Goal: Information Seeking & Learning: Find specific fact

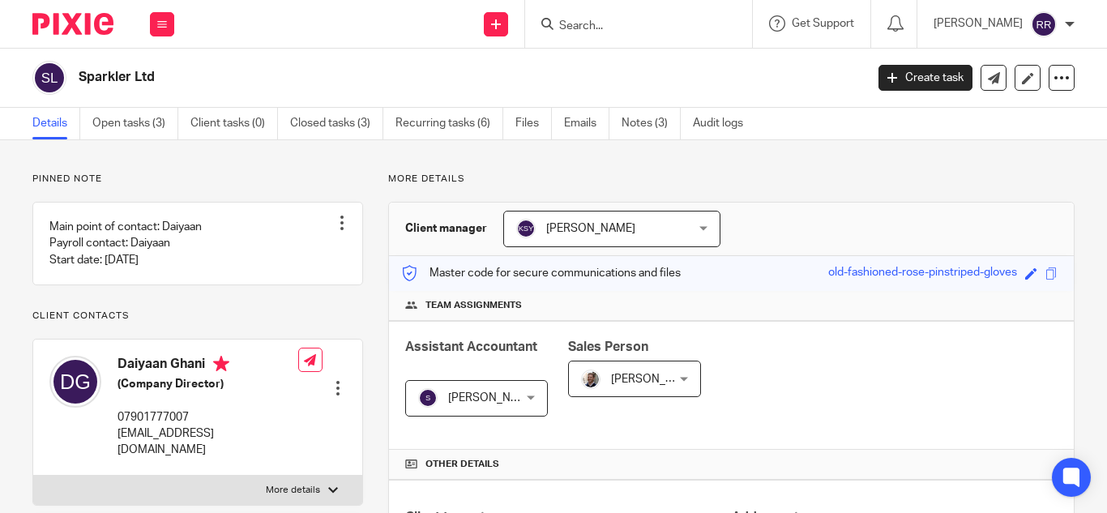
click at [542, 11] on div at bounding box center [638, 24] width 227 height 48
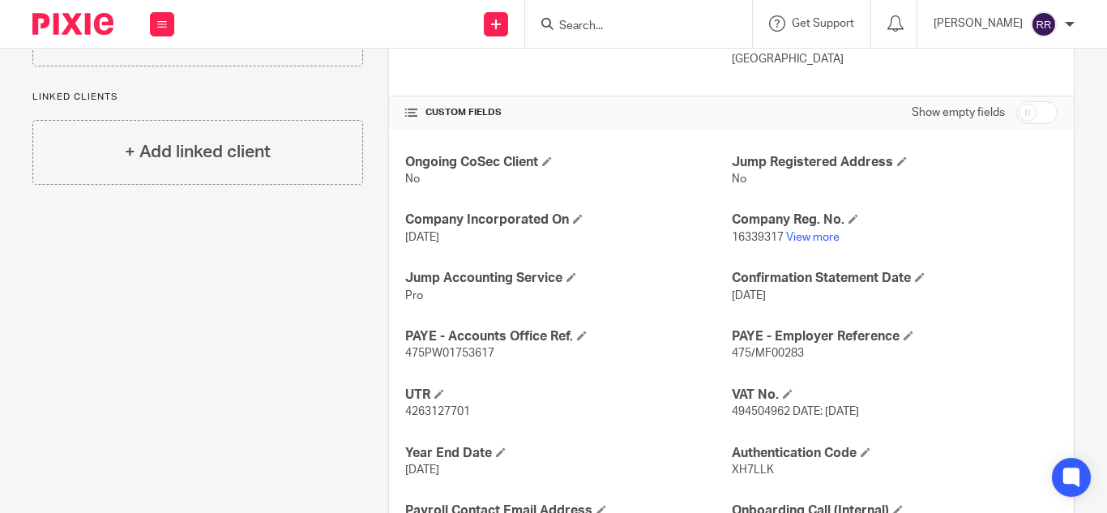
click at [558, 19] on input "Search" at bounding box center [631, 26] width 146 height 15
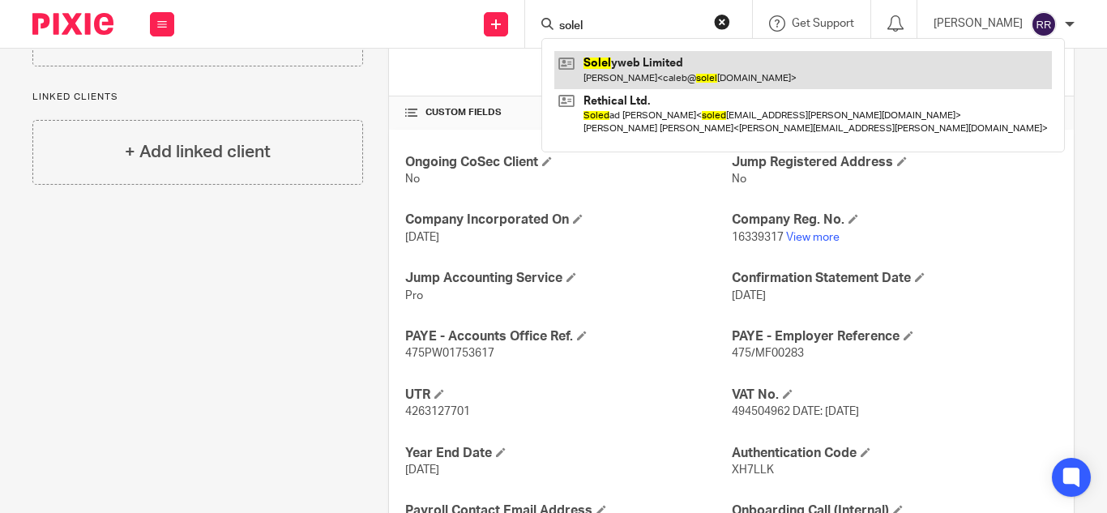
type input "solel"
click at [573, 62] on link at bounding box center [803, 69] width 498 height 37
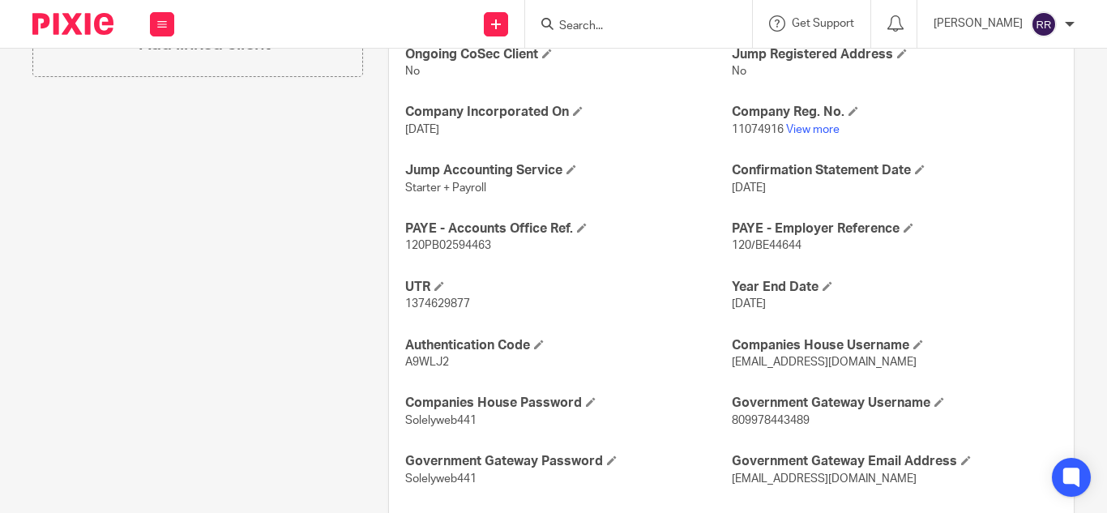
scroll to position [621, 0]
drag, startPoint x: 469, startPoint y: 300, endPoint x: 390, endPoint y: 301, distance: 79.4
click at [390, 301] on div "Ongoing CoSec Client No Jump Registered Address No Company Incorporated On 21 N…" at bounding box center [731, 295] width 685 height 548
copy span "1374629877"
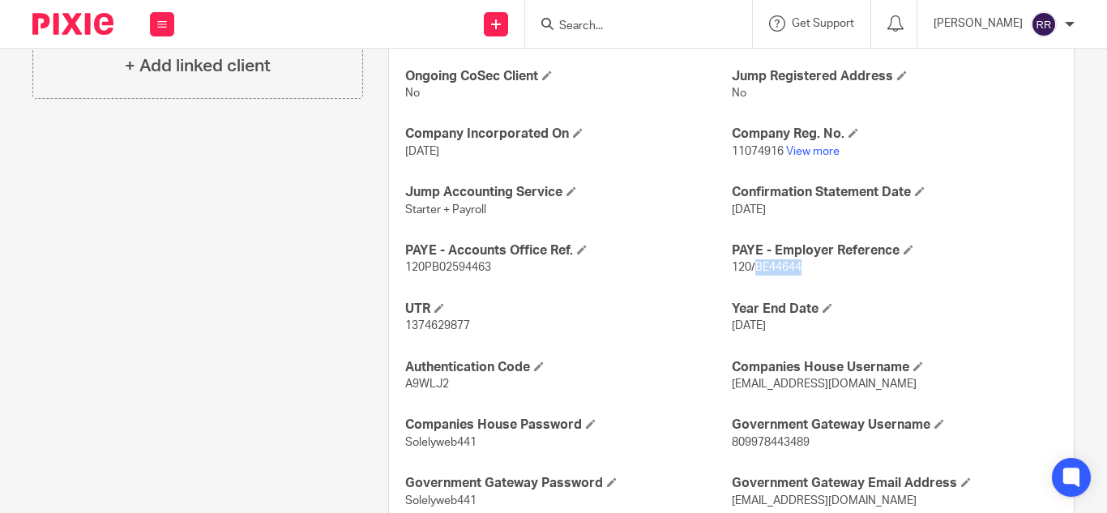
drag, startPoint x: 797, startPoint y: 262, endPoint x: 747, endPoint y: 263, distance: 50.3
click at [747, 263] on p "120/BE44644" at bounding box center [895, 267] width 326 height 16
copy span "BE44644"
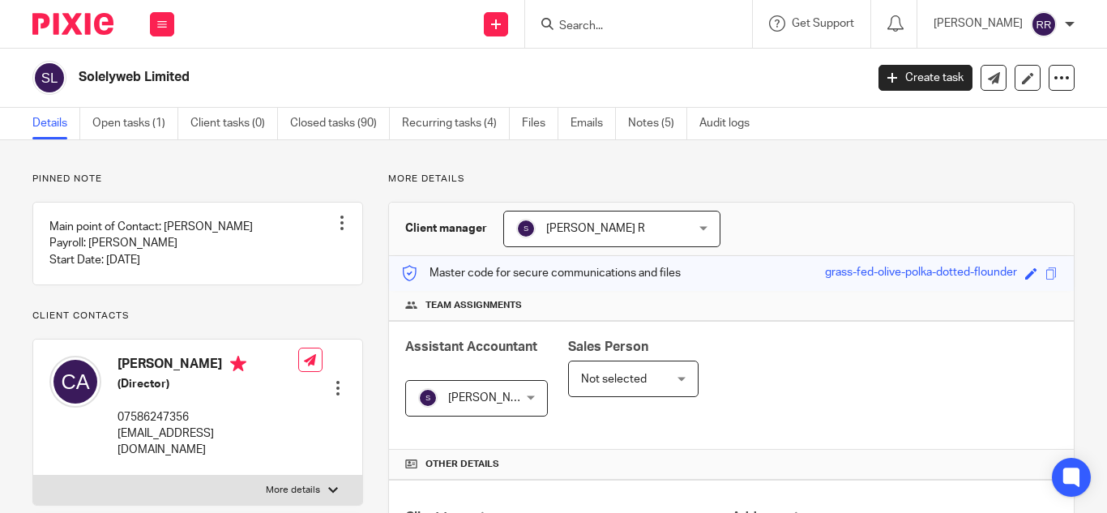
click at [567, 12] on div at bounding box center [638, 24] width 227 height 48
click at [558, 28] on input "Search" at bounding box center [631, 26] width 146 height 15
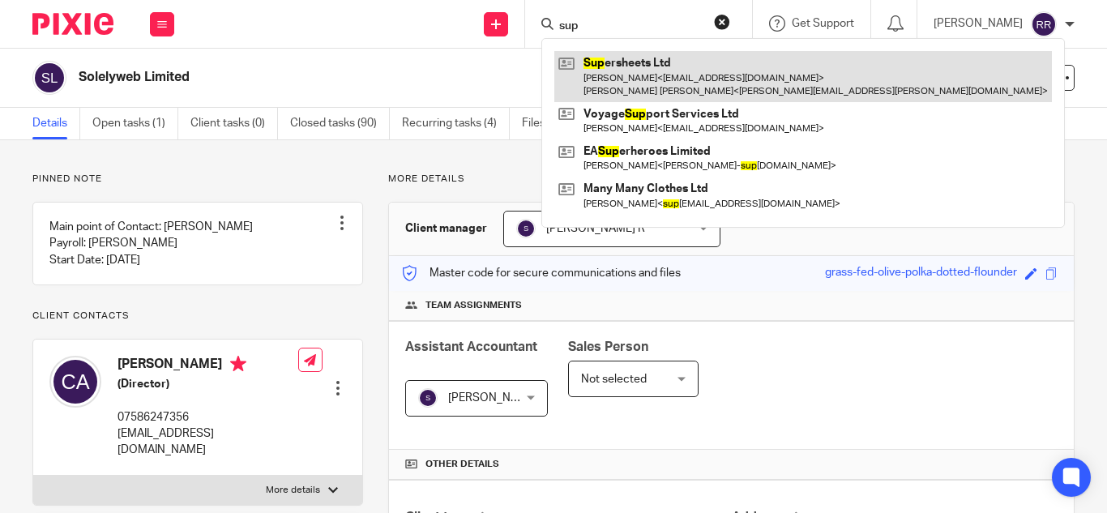
type input "sup"
click at [561, 63] on link at bounding box center [803, 76] width 498 height 50
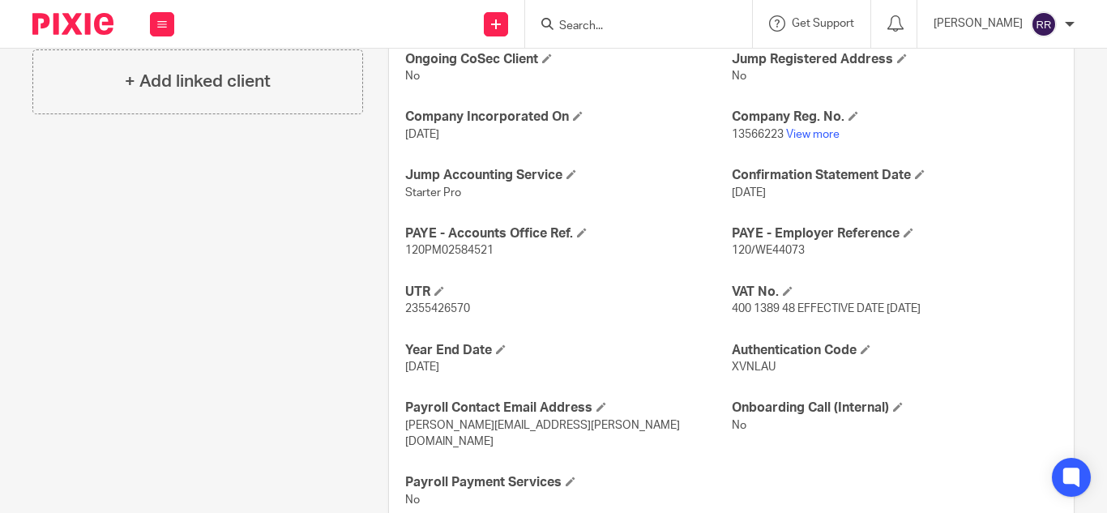
scroll to position [616, 0]
drag, startPoint x: 809, startPoint y: 250, endPoint x: 750, endPoint y: 257, distance: 58.8
click at [750, 257] on p "120/WE44073" at bounding box center [895, 250] width 326 height 16
copy span "WE44073"
drag, startPoint x: 470, startPoint y: 311, endPoint x: 400, endPoint y: 311, distance: 70.5
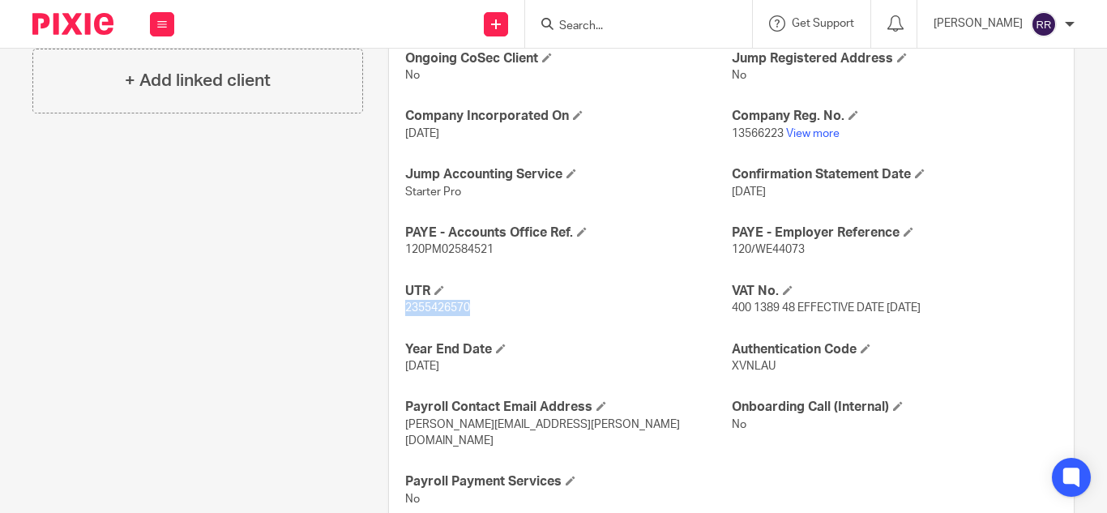
click at [400, 311] on div "Ongoing CoSec Client No Jump Registered Address No Company Incorporated On 13 A…" at bounding box center [731, 279] width 685 height 507
copy span "2355426570"
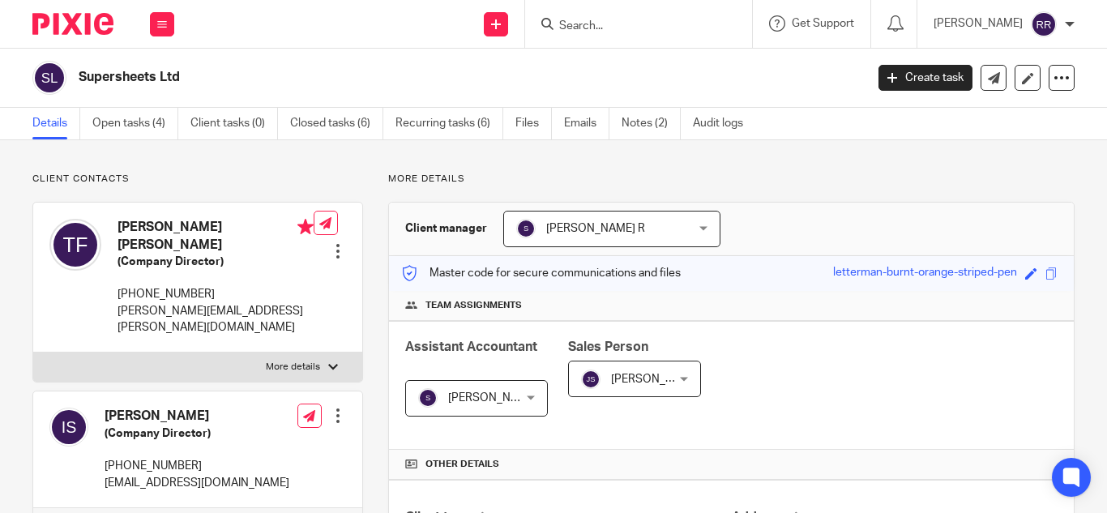
click at [563, 20] on input "Search" at bounding box center [631, 26] width 146 height 15
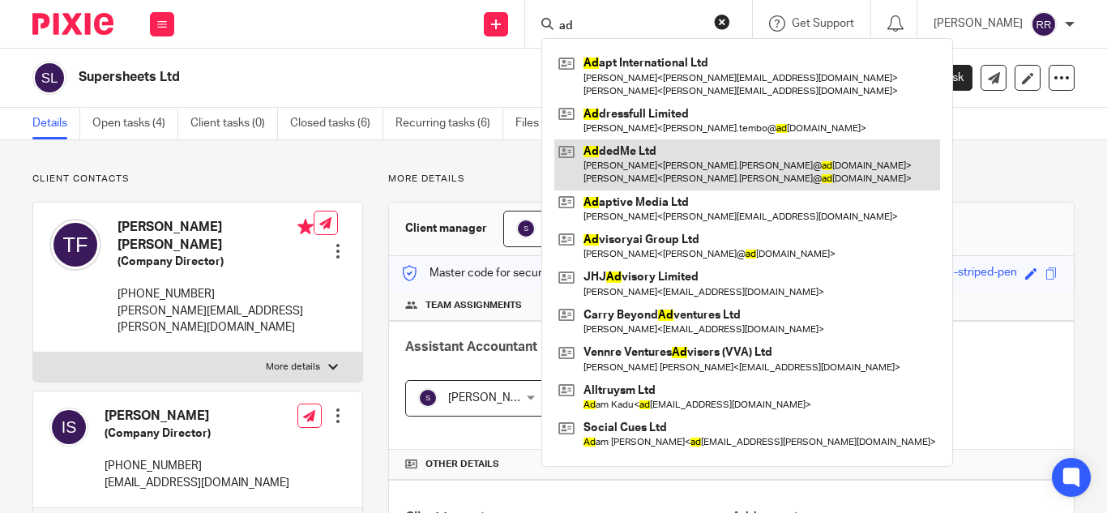
type input "ad"
click at [601, 153] on link at bounding box center [747, 164] width 386 height 50
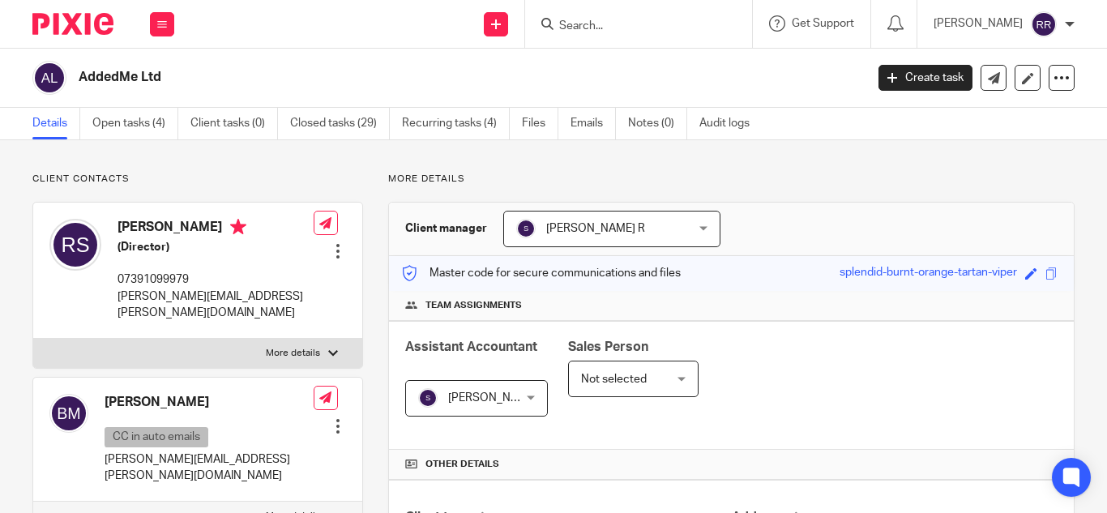
click at [587, 24] on input "Search" at bounding box center [631, 26] width 146 height 15
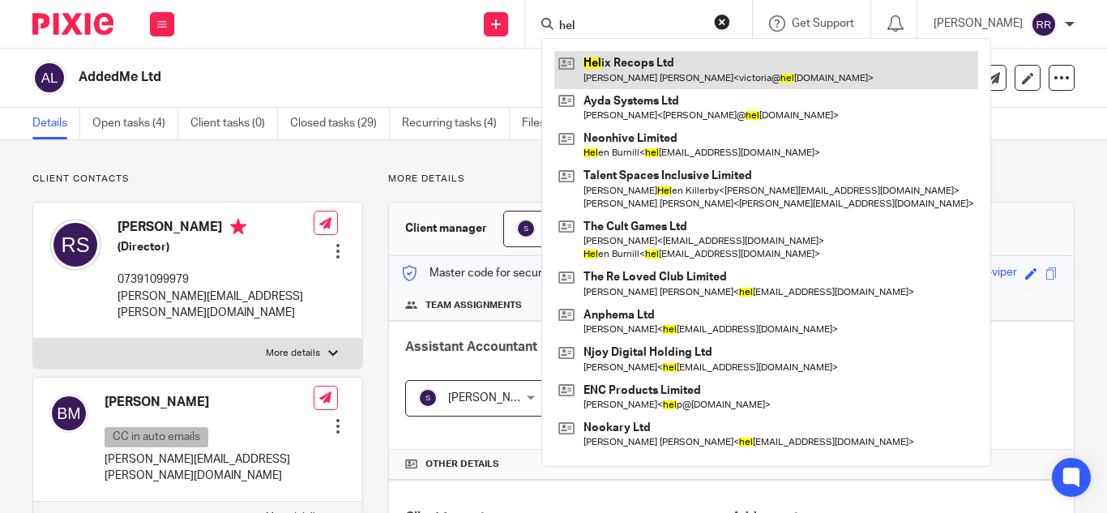
type input "hel"
click at [592, 74] on link at bounding box center [766, 69] width 424 height 37
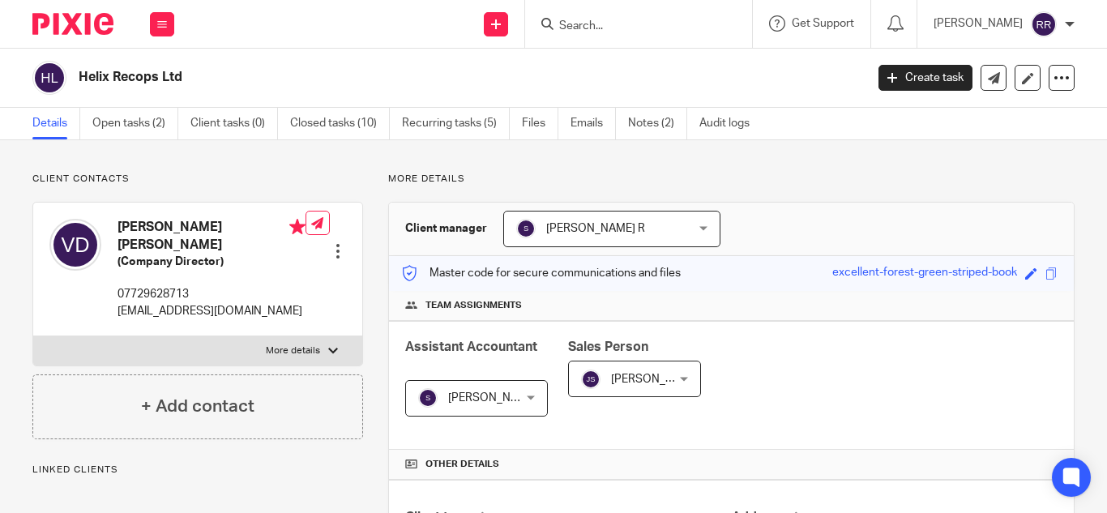
scroll to position [584, 0]
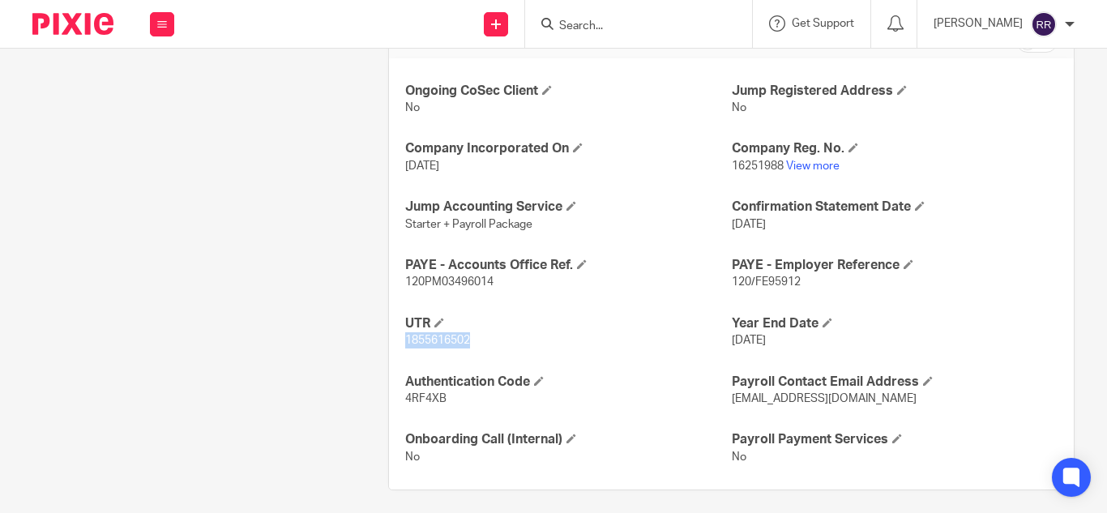
drag, startPoint x: 468, startPoint y: 336, endPoint x: 380, endPoint y: 341, distance: 88.5
click at [380, 341] on div "More details Client manager Swetha R Swetha R Aashish A Abinandhana P.K Abirami…" at bounding box center [719, 39] width 712 height 901
copy span "1855616502"
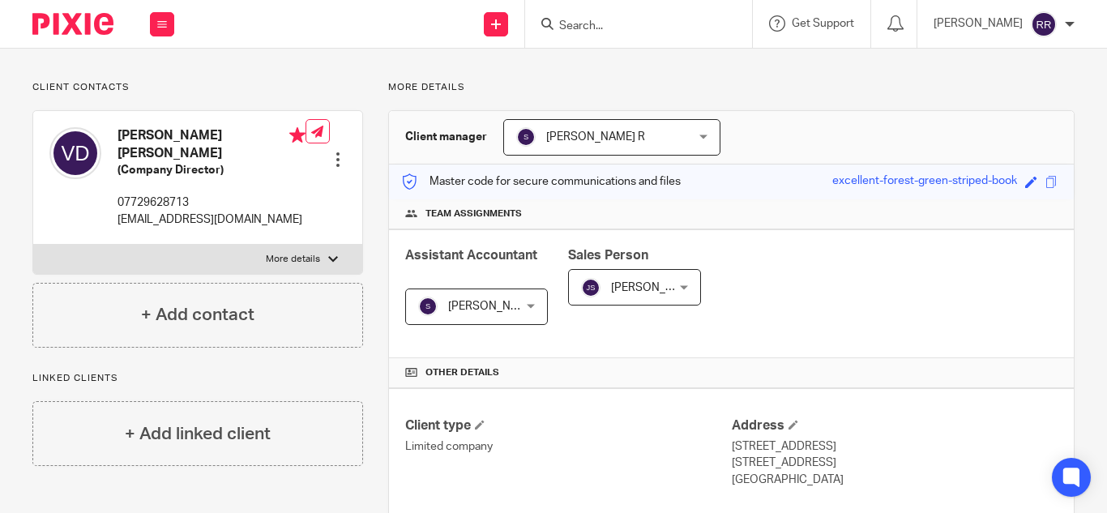
scroll to position [91, 0]
drag, startPoint x: 569, startPoint y: 11, endPoint x: 570, endPoint y: 21, distance: 10.6
click at [570, 21] on div at bounding box center [638, 24] width 227 height 48
click at [570, 21] on input "Search" at bounding box center [631, 26] width 146 height 15
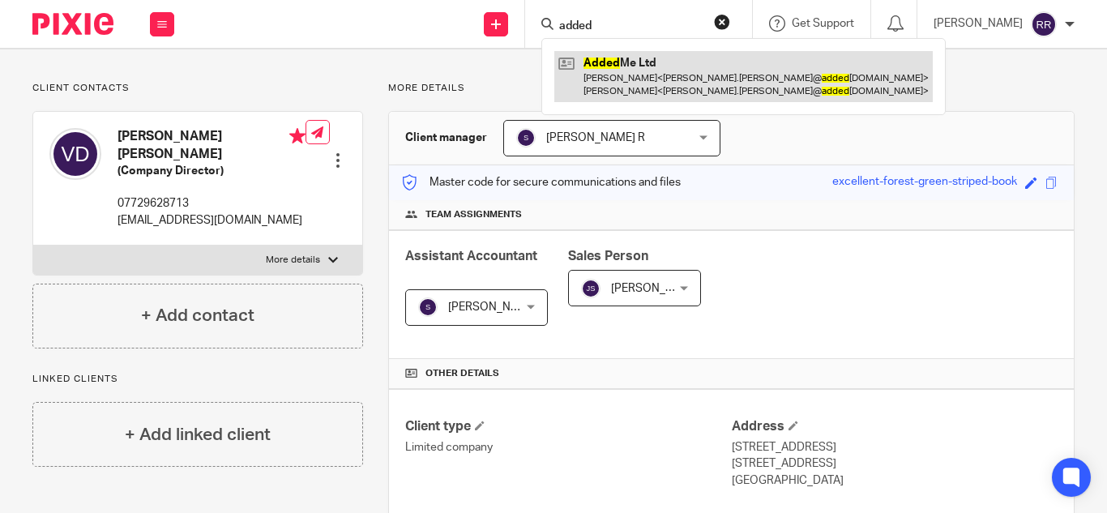
type input "added"
click at [592, 86] on link at bounding box center [743, 76] width 378 height 50
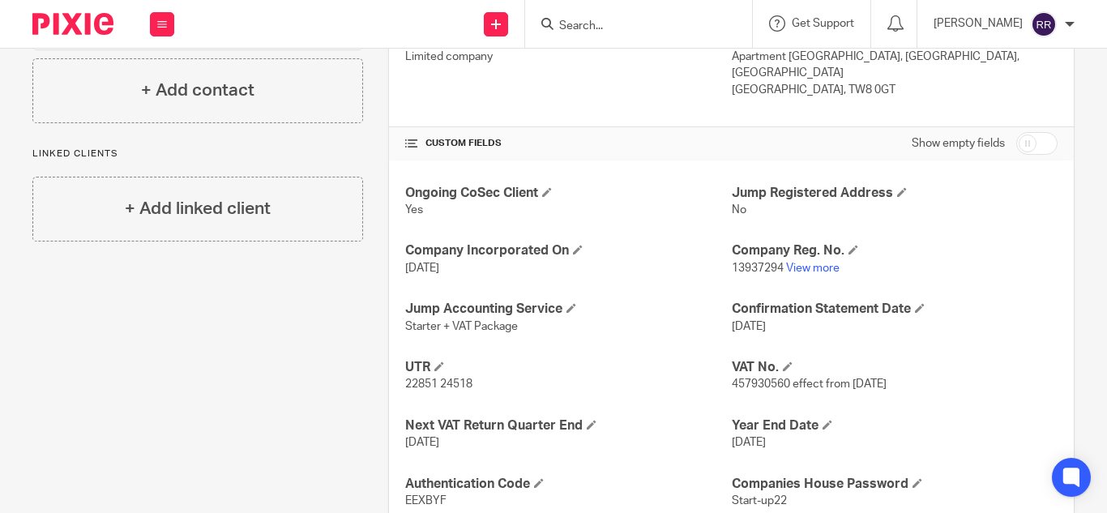
scroll to position [482, 0]
click at [465, 385] on span "22851 24518" at bounding box center [438, 383] width 67 height 11
drag, startPoint x: 474, startPoint y: 382, endPoint x: 389, endPoint y: 385, distance: 85.2
click at [389, 385] on div "Ongoing CoSec Client Yes Jump Registered Address No Company Incorporated On 24 …" at bounding box center [731, 434] width 685 height 548
copy span "22851 24518"
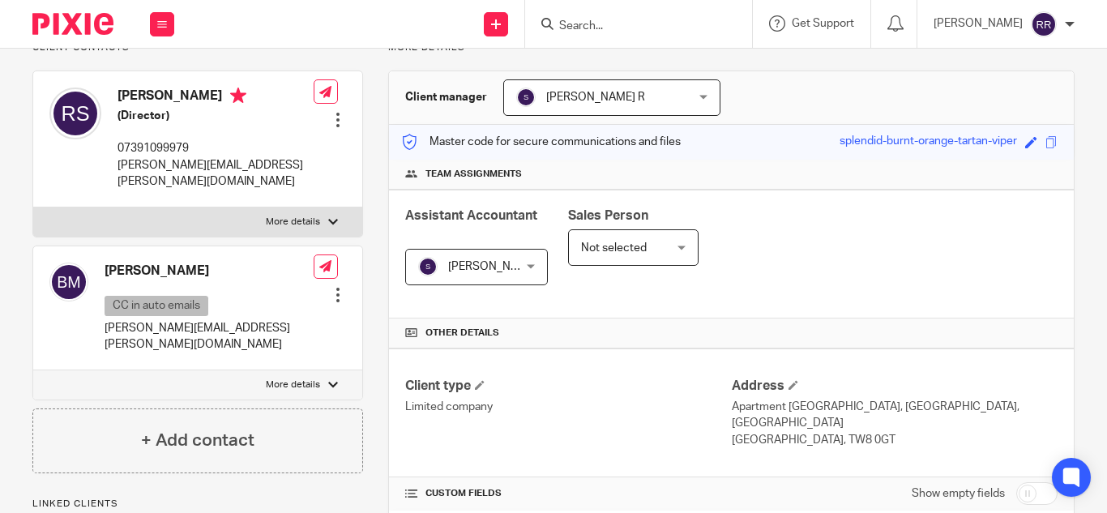
scroll to position [0, 0]
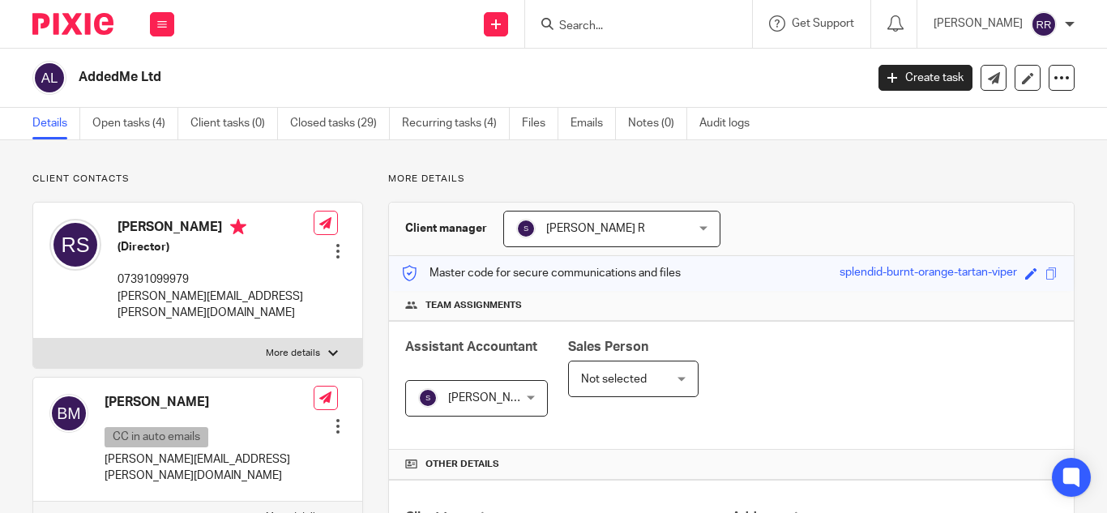
click at [558, 34] on form at bounding box center [644, 24] width 173 height 20
click at [558, 27] on input "Search" at bounding box center [631, 26] width 146 height 15
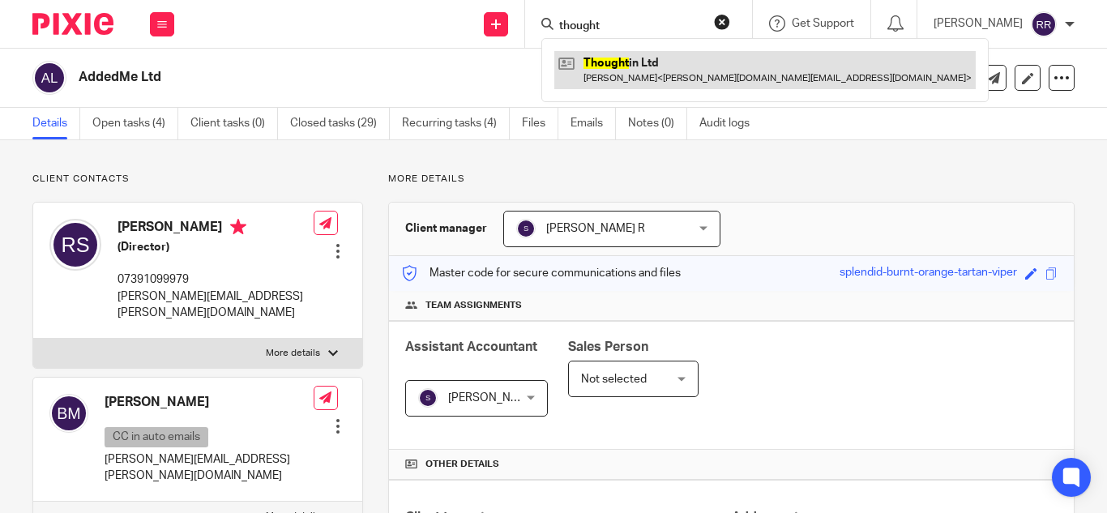
type input "thought"
click at [664, 75] on link at bounding box center [764, 69] width 421 height 37
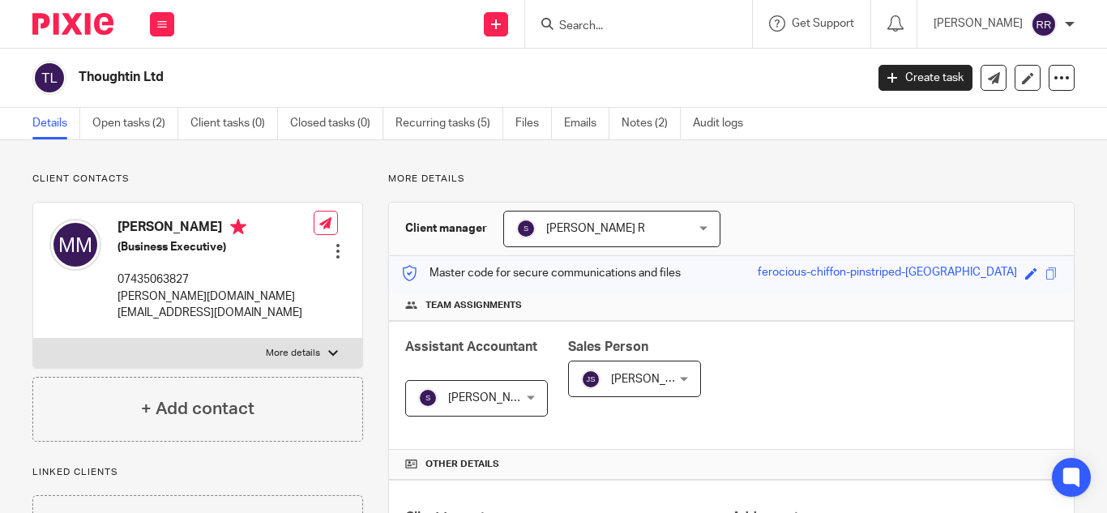
scroll to position [549, 0]
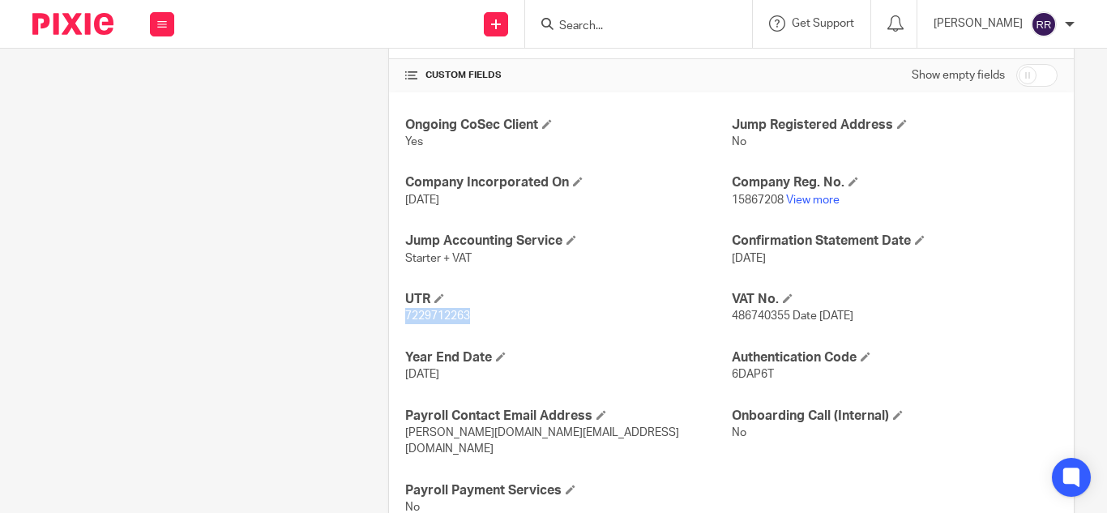
drag, startPoint x: 468, startPoint y: 316, endPoint x: 383, endPoint y: 324, distance: 86.3
click at [383, 324] on div "More details Client manager Swetha R Swetha R Aashish A Abinandhana P.K Abirami…" at bounding box center [719, 81] width 712 height 917
copy span "7229712263"
click at [630, 26] on input "Search" at bounding box center [631, 26] width 146 height 15
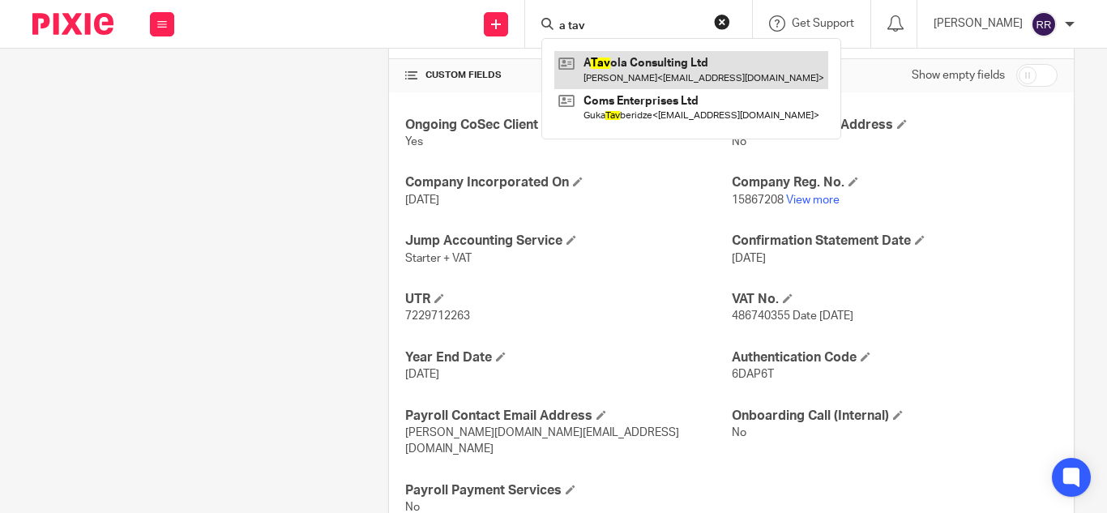
type input "a tav"
click at [632, 60] on link at bounding box center [691, 69] width 274 height 37
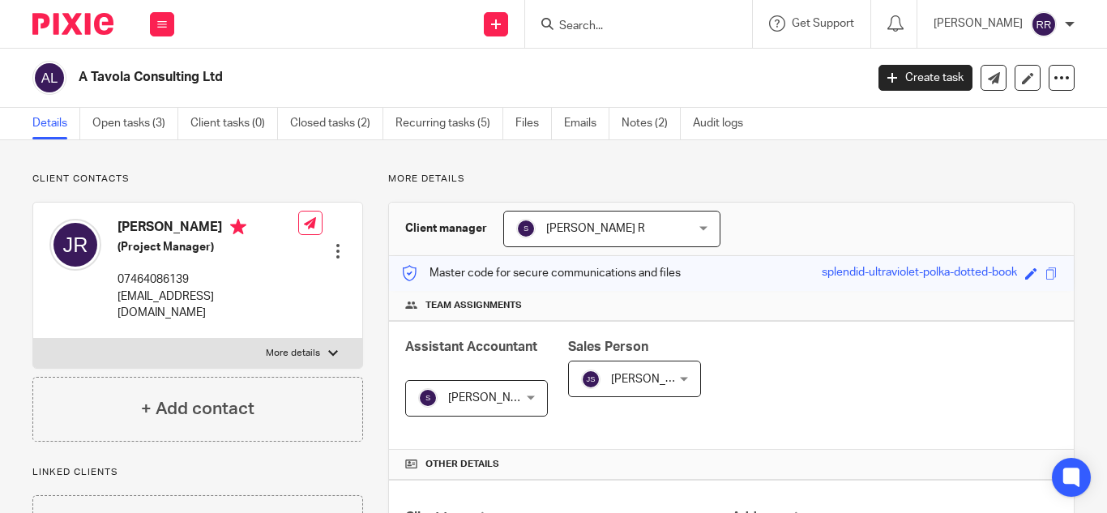
scroll to position [593, 0]
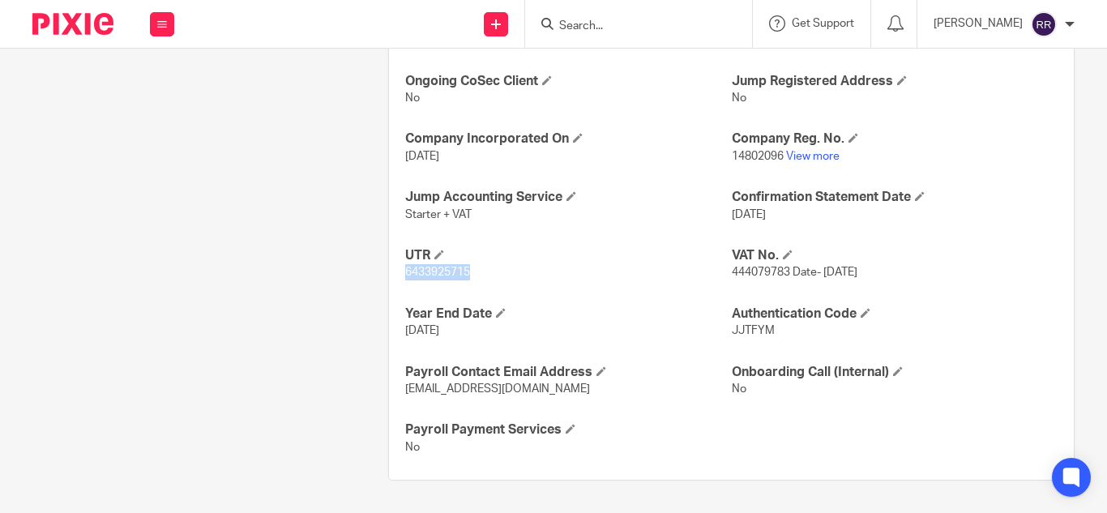
drag, startPoint x: 467, startPoint y: 275, endPoint x: 397, endPoint y: 277, distance: 69.7
click at [397, 277] on div "Ongoing CoSec Client No Jump Registered Address No Company Incorporated On 14 A…" at bounding box center [731, 265] width 685 height 432
copy span "6433925715"
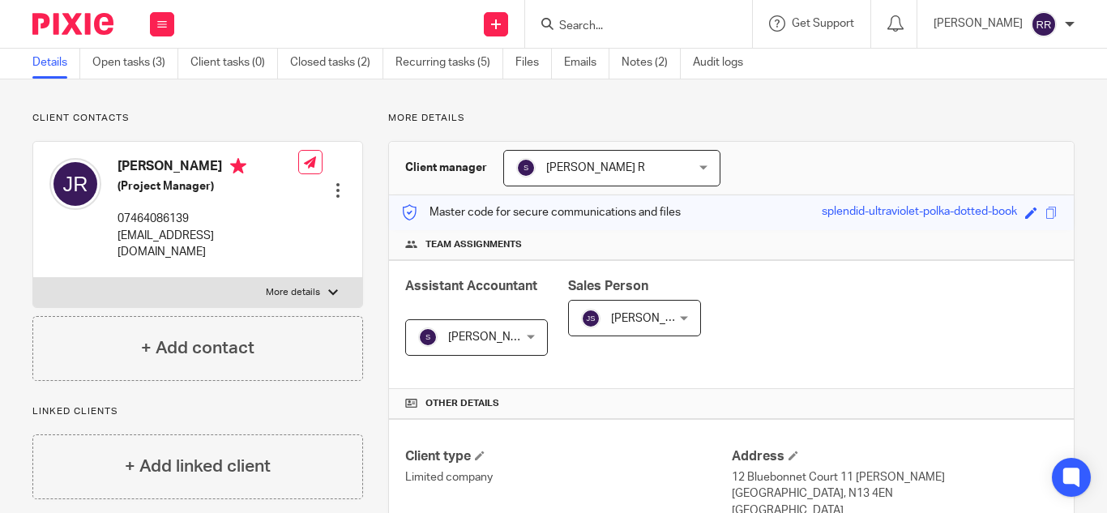
scroll to position [0, 0]
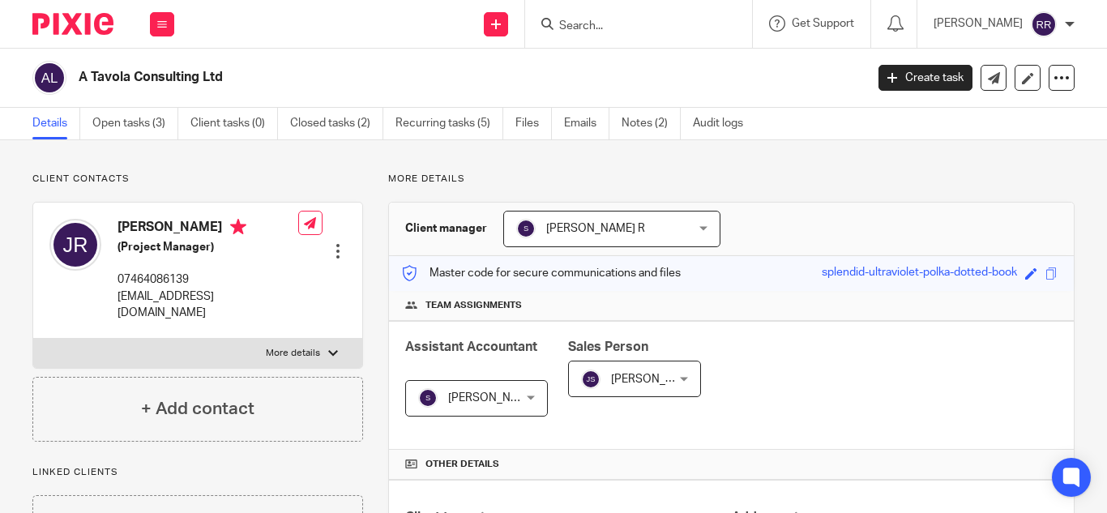
click at [558, 27] on input "Search" at bounding box center [631, 26] width 146 height 15
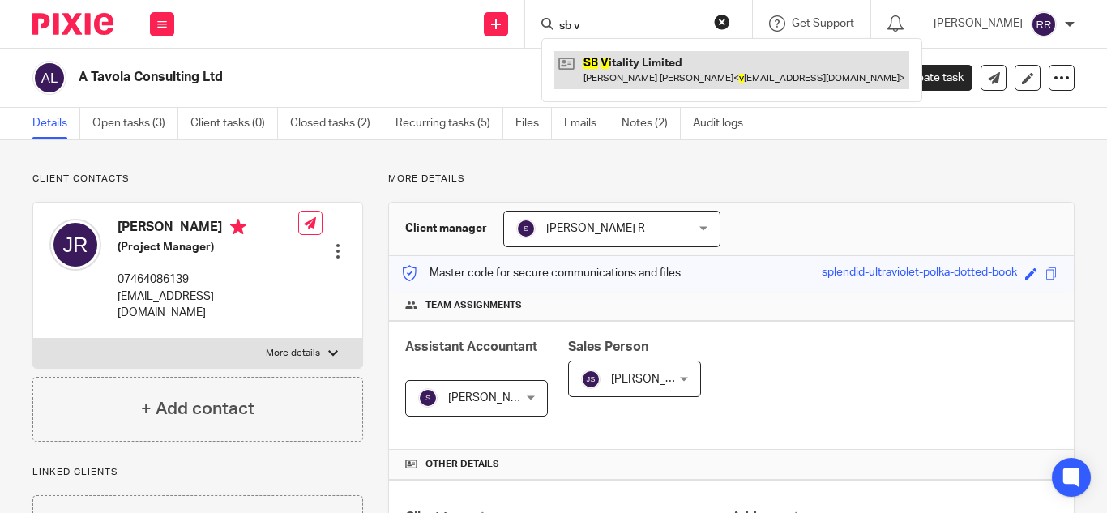
type input "sb v"
click at [557, 59] on link at bounding box center [731, 69] width 355 height 37
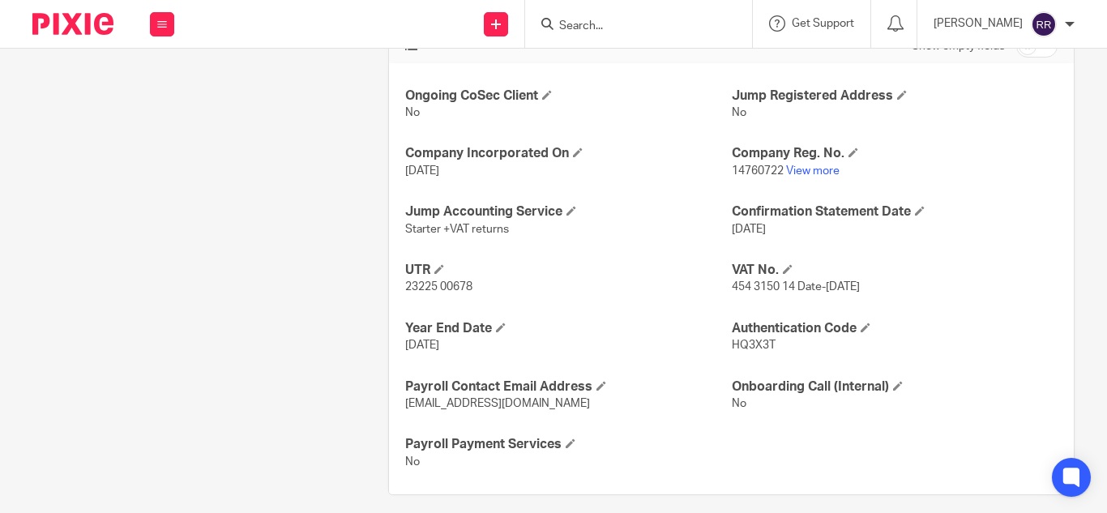
scroll to position [579, 0]
drag, startPoint x: 477, startPoint y: 284, endPoint x: 368, endPoint y: 285, distance: 108.6
click at [368, 285] on div "More details Client manager [PERSON_NAME] R [PERSON_NAME] A Abinandhana P.K [PE…" at bounding box center [719, 43] width 712 height 901
copy span "23225 00678"
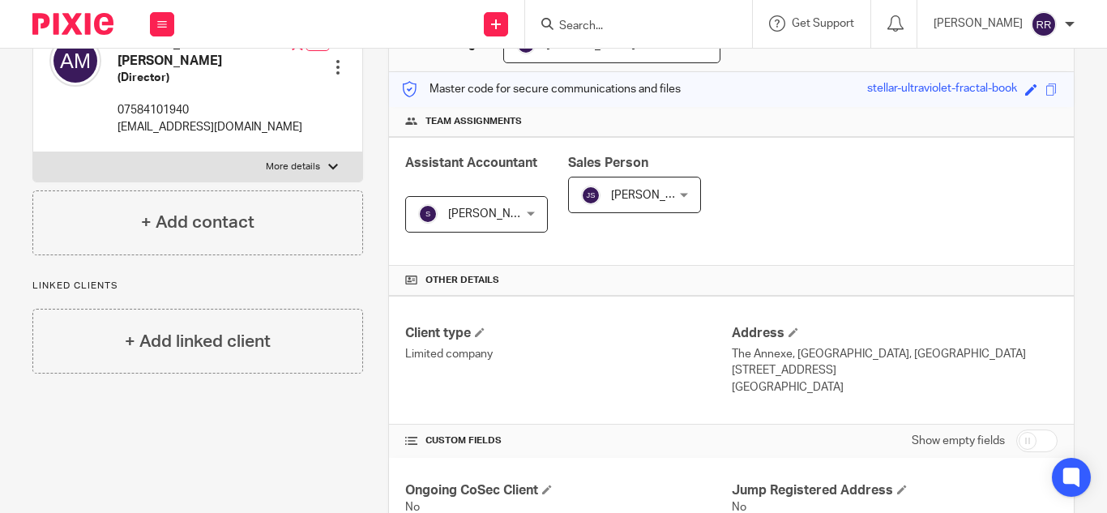
scroll to position [0, 0]
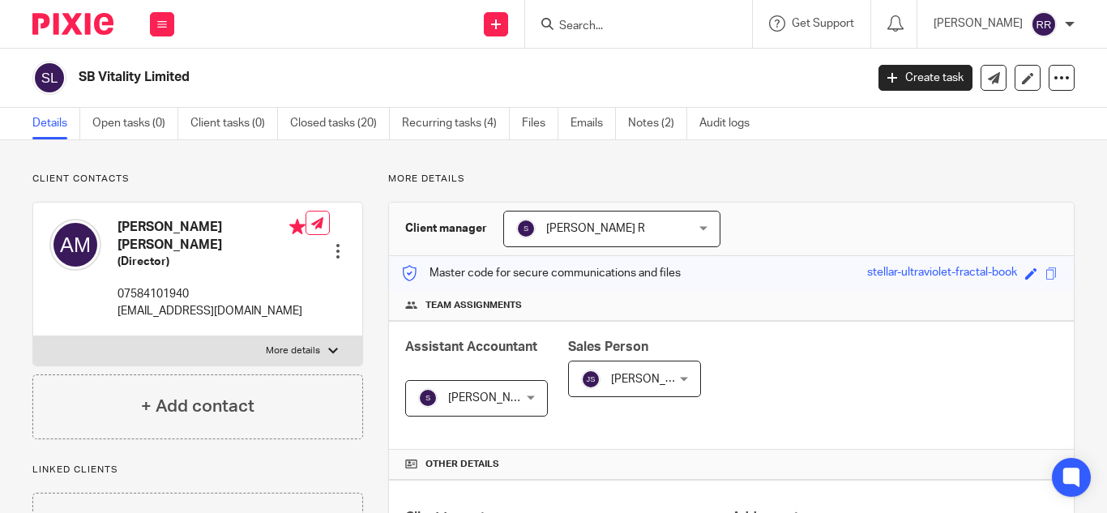
click at [558, 24] on input "Search" at bounding box center [631, 26] width 146 height 15
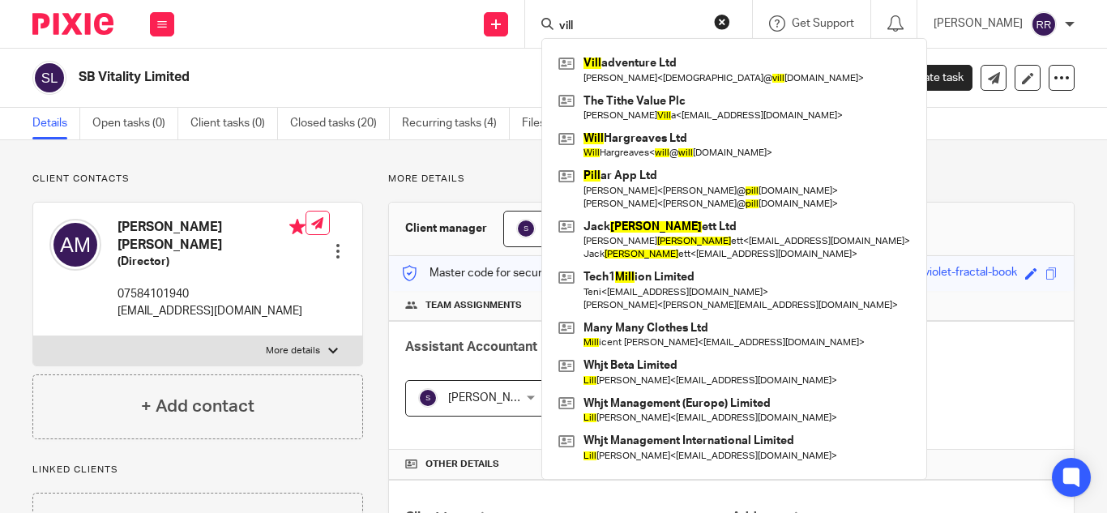
type input "vill"
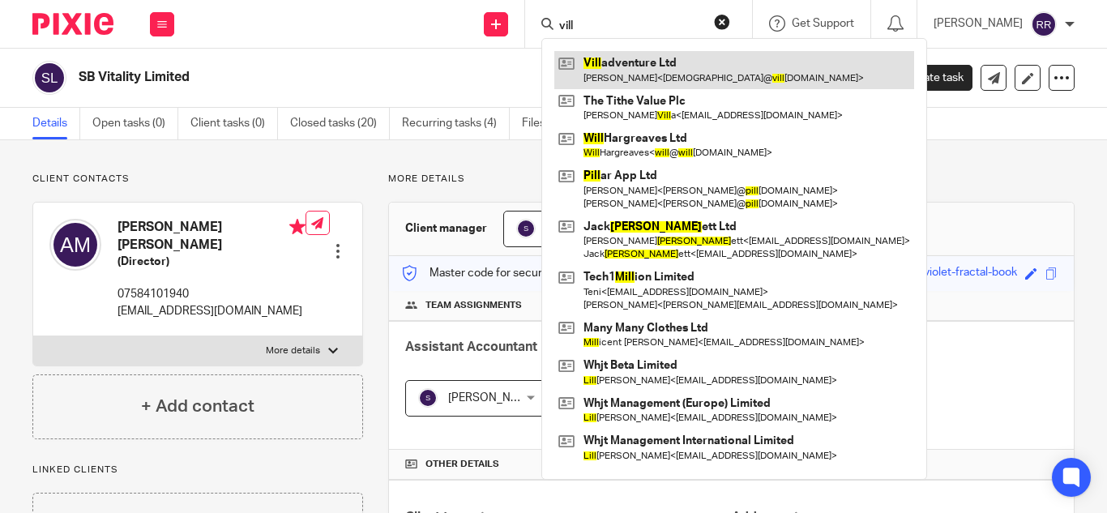
click at [671, 70] on link at bounding box center [734, 69] width 360 height 37
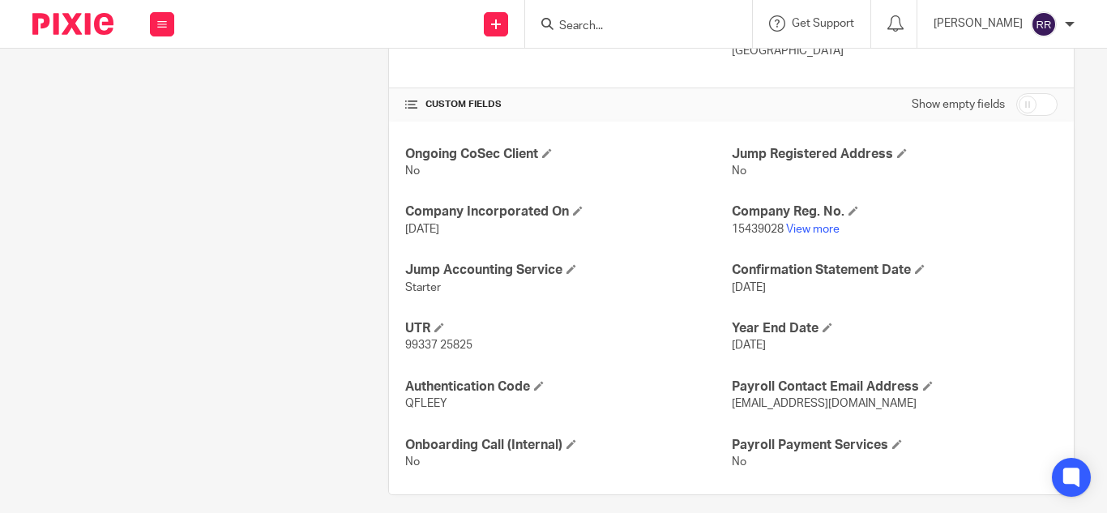
scroll to position [523, 0]
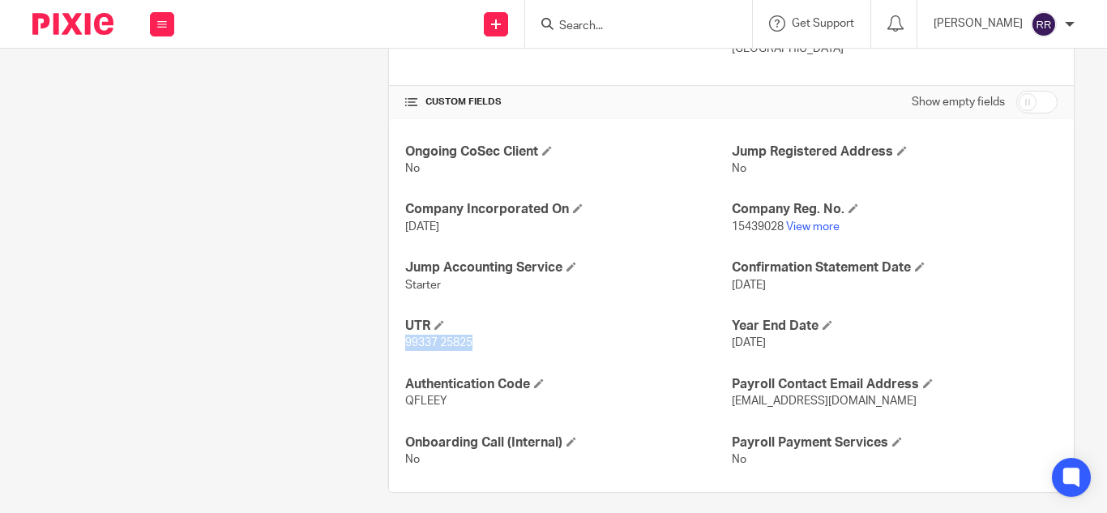
drag, startPoint x: 468, startPoint y: 342, endPoint x: 382, endPoint y: 341, distance: 86.7
click at [382, 341] on div "More details Client manager [PERSON_NAME] R [PERSON_NAME] A Abinandhana P.K [PE…" at bounding box center [719, 71] width 712 height 843
copy span "99337 25825"
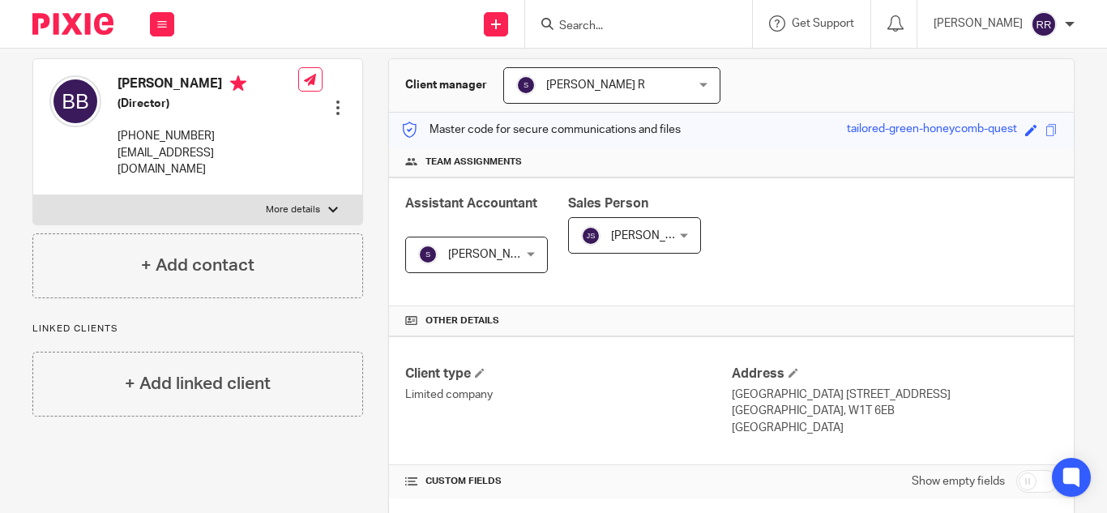
scroll to position [0, 0]
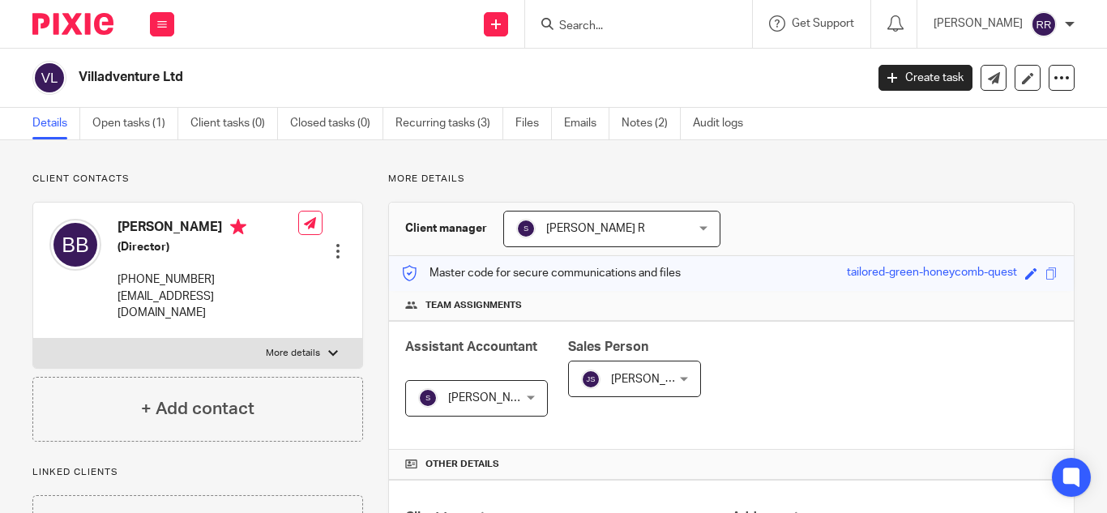
click at [596, 26] on input "Search" at bounding box center [631, 26] width 146 height 15
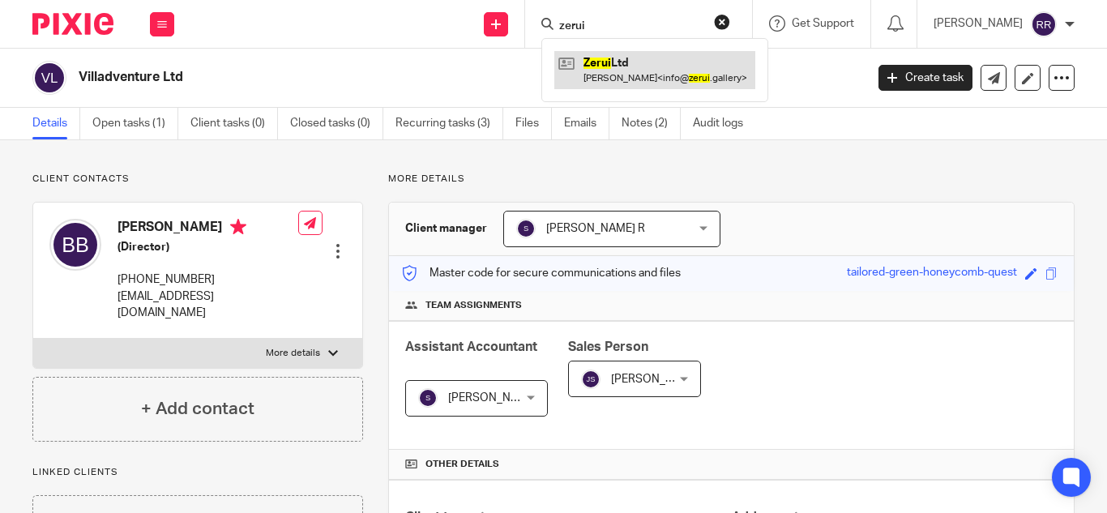
type input "zerui"
click at [600, 68] on link at bounding box center [654, 69] width 201 height 37
click at [554, 58] on link at bounding box center [654, 69] width 201 height 37
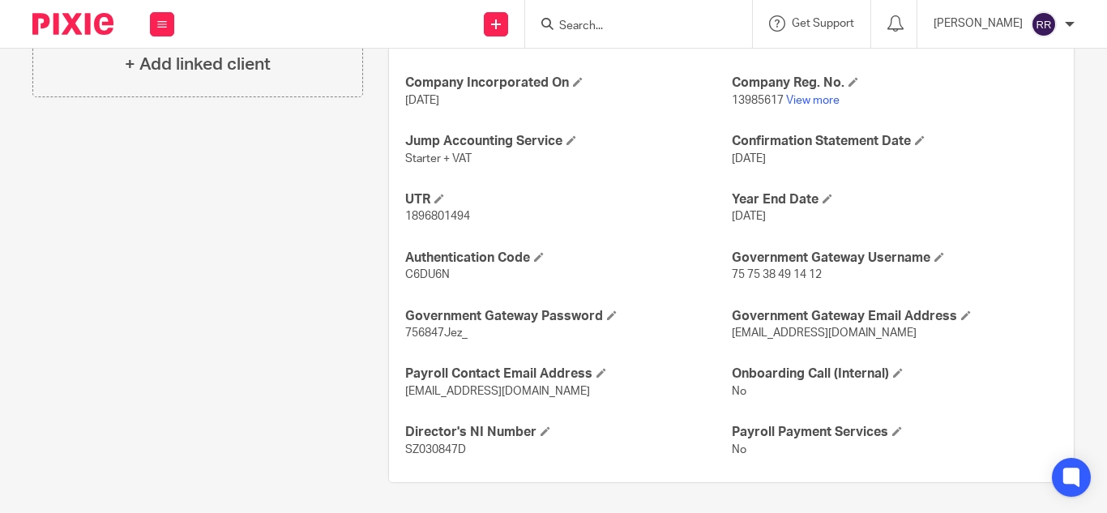
scroll to position [650, 0]
drag, startPoint x: 472, startPoint y: 216, endPoint x: 364, endPoint y: 216, distance: 107.8
click at [364, 216] on div "More details Client manager [PERSON_NAME] R [PERSON_NAME] A Abinandhana P.K [PE…" at bounding box center [719, 3] width 712 height 960
copy span "1896801494"
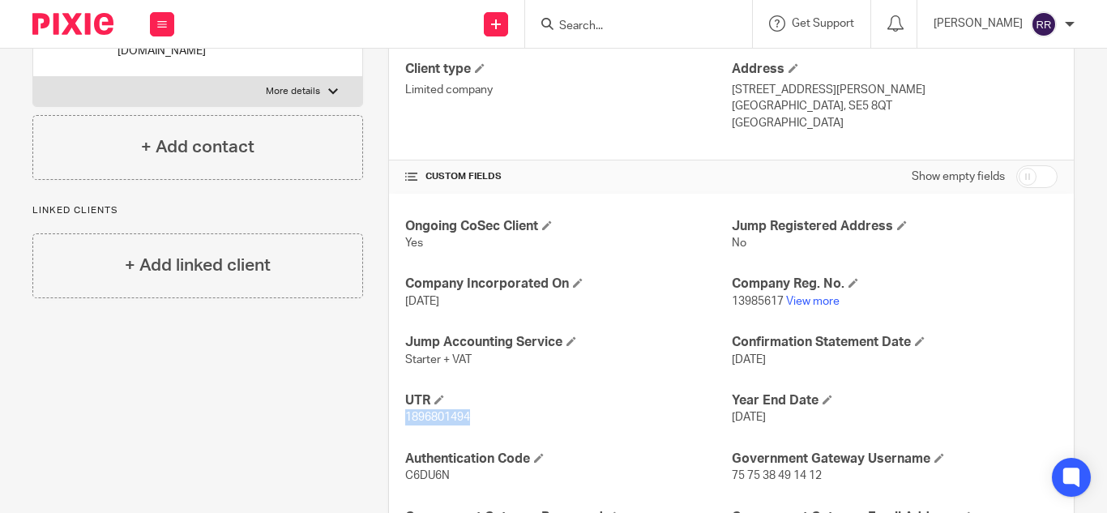
scroll to position [430, 0]
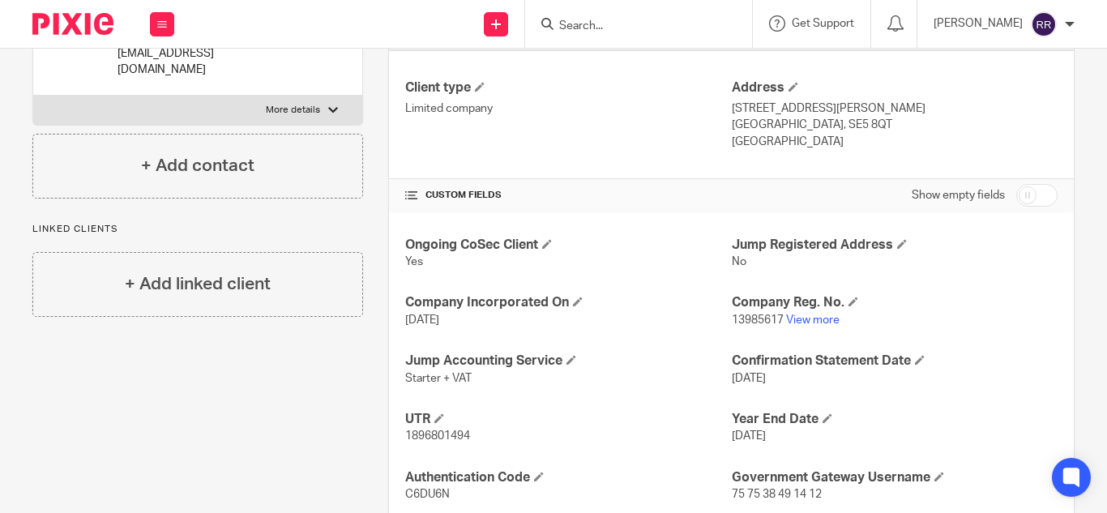
click at [571, 23] on input "Search" at bounding box center [631, 26] width 146 height 15
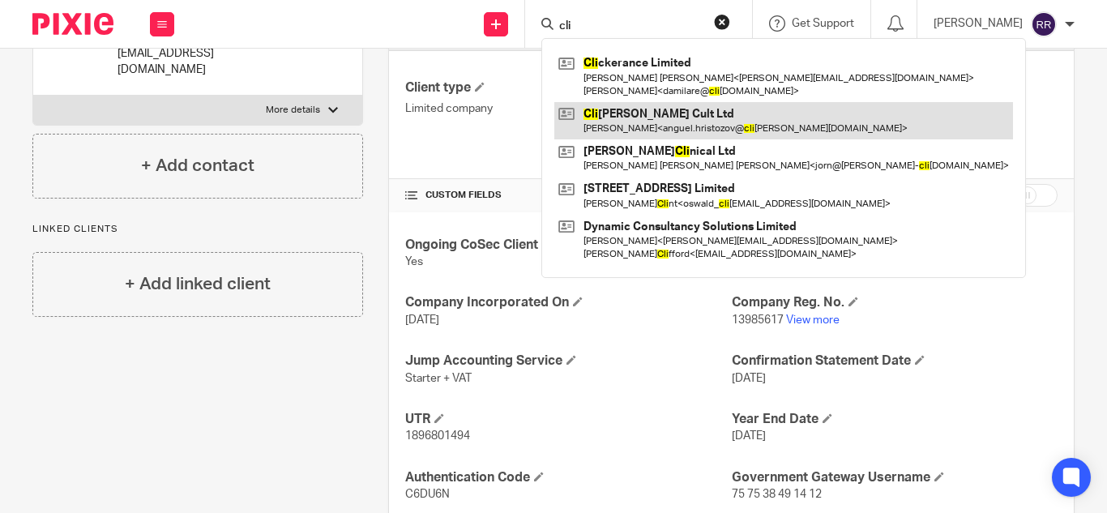
type input "cli"
click at [569, 116] on link at bounding box center [783, 120] width 459 height 37
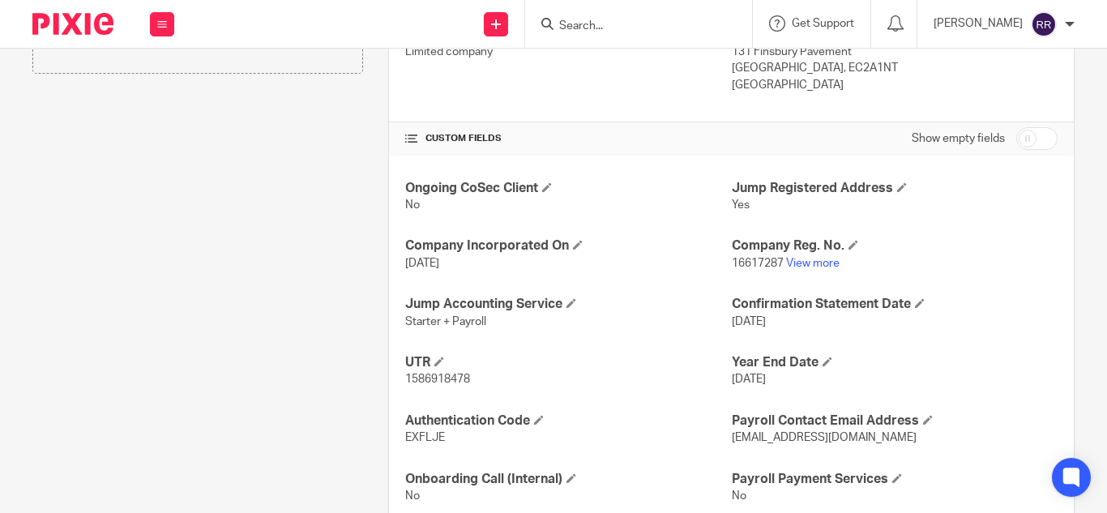
scroll to position [535, 0]
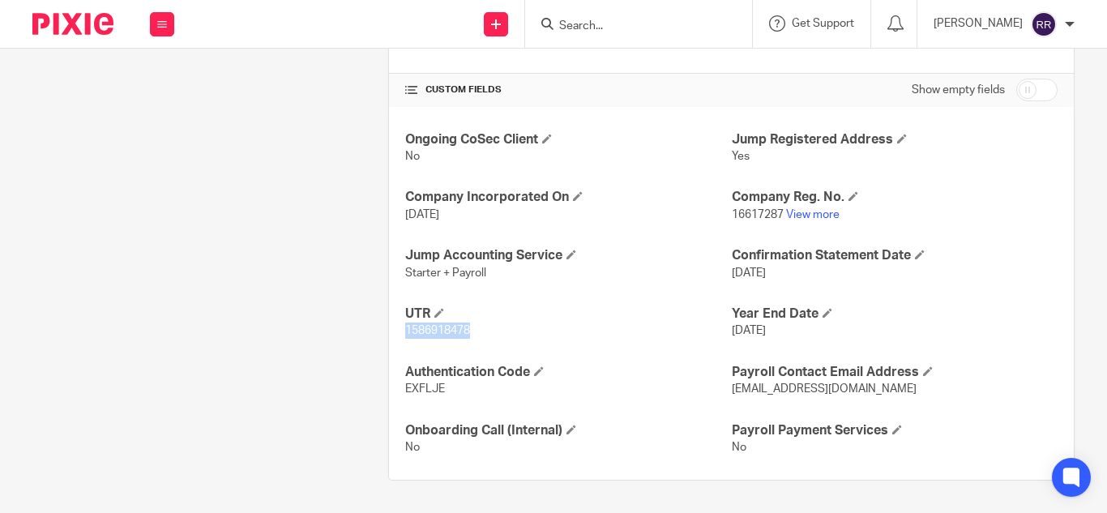
drag, startPoint x: 468, startPoint y: 331, endPoint x: 382, endPoint y: 335, distance: 86.8
click at [382, 335] on div "More details Client manager [PERSON_NAME] R [PERSON_NAME] A Abinandhana P.K [PE…" at bounding box center [719, 59] width 712 height 843
copy span "1586918478"
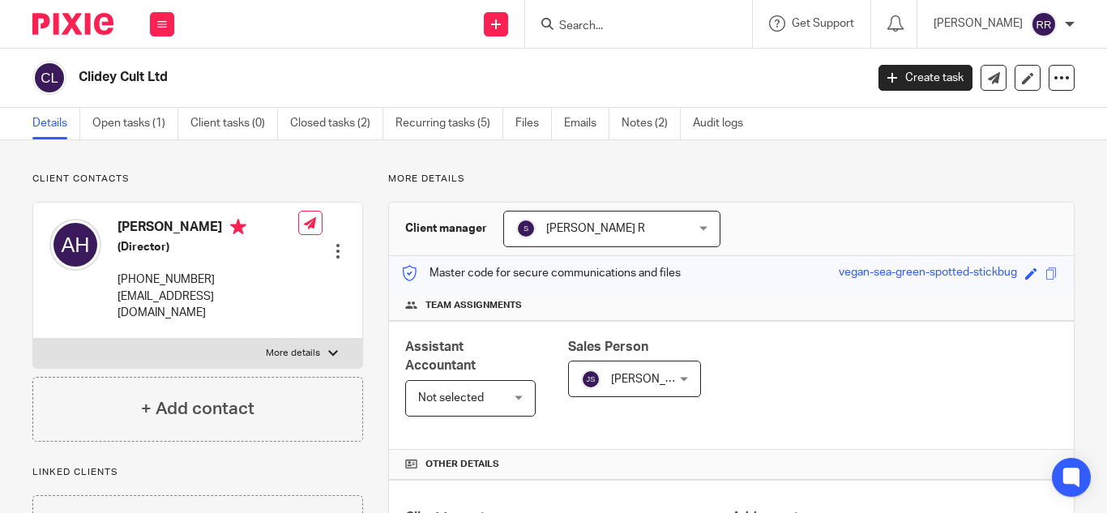
click at [558, 23] on input "Search" at bounding box center [631, 26] width 146 height 15
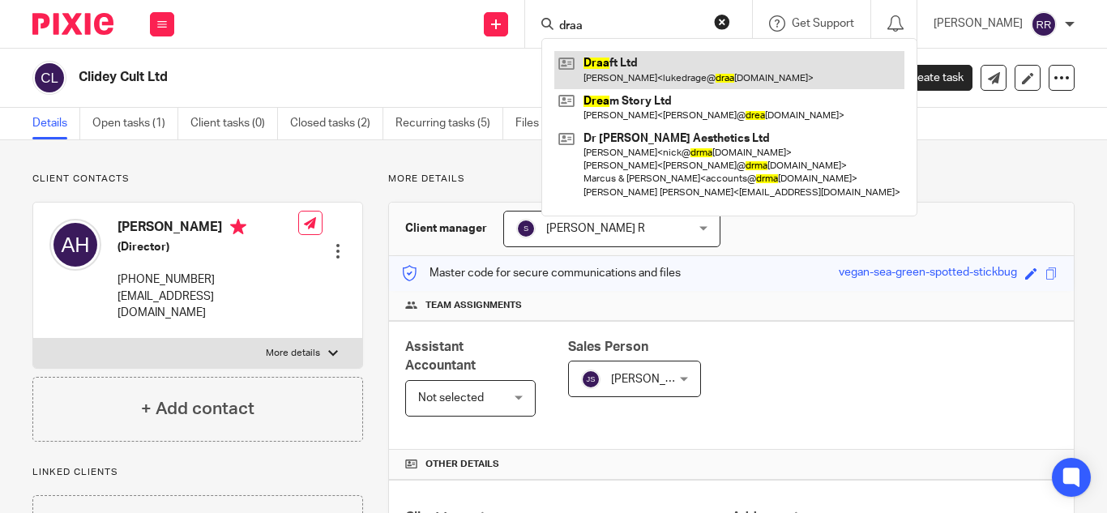
type input "draa"
click at [571, 73] on link at bounding box center [729, 69] width 350 height 37
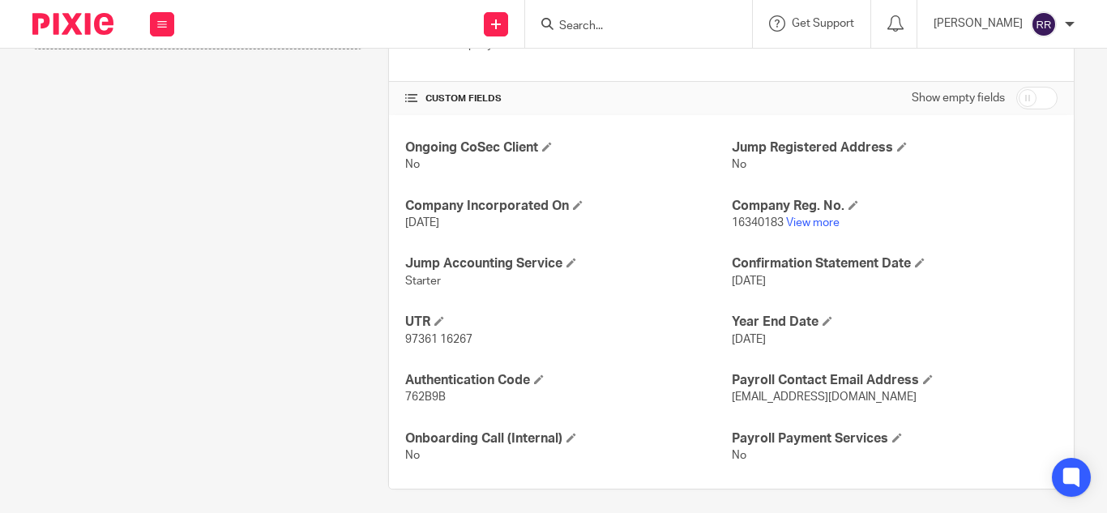
scroll to position [502, 0]
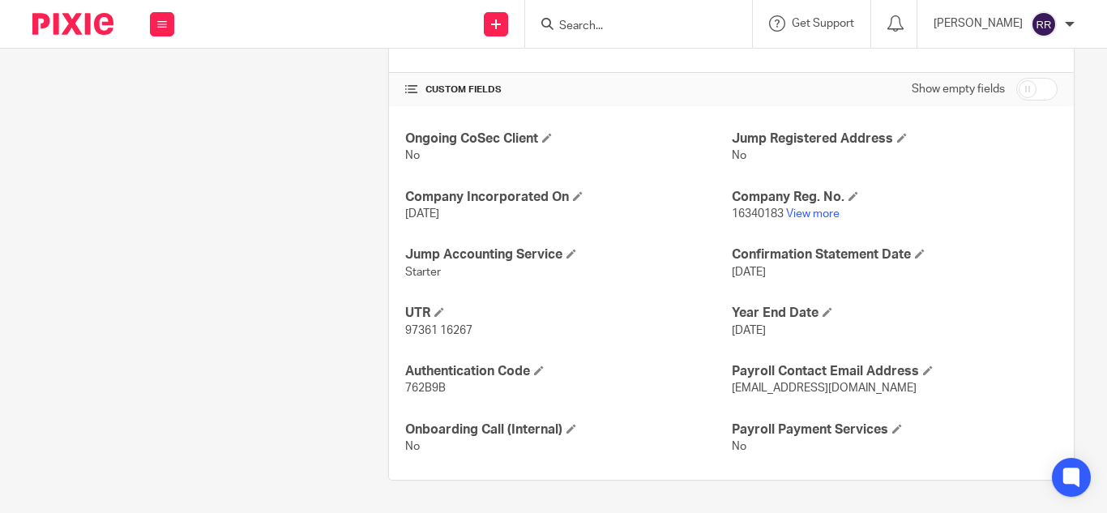
drag, startPoint x: 477, startPoint y: 332, endPoint x: 328, endPoint y: 339, distance: 148.5
click at [328, 339] on div "Client contacts [PERSON_NAME] 07774400001 [EMAIL_ADDRESS][DOMAIN_NAME] Edit con…" at bounding box center [540, 75] width 1067 height 810
click at [472, 337] on p "97361 16267" at bounding box center [568, 331] width 326 height 16
drag, startPoint x: 470, startPoint y: 337, endPoint x: 396, endPoint y: 336, distance: 74.6
click at [396, 336] on div "Ongoing CoSec Client No Jump Registered Address No Company Incorporated On 25 M…" at bounding box center [731, 293] width 685 height 374
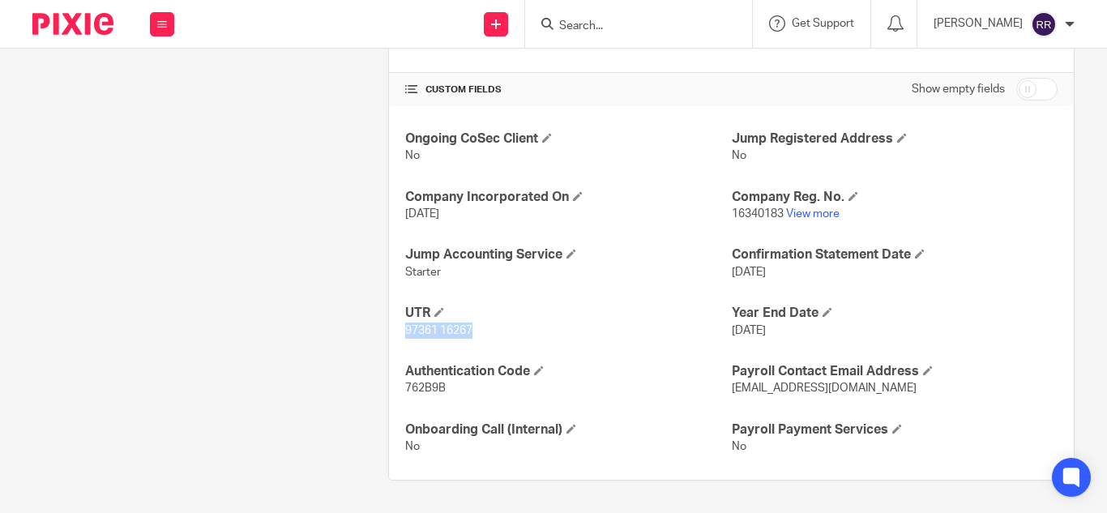
copy span "97361 16267"
click at [588, 28] on input "Search" at bounding box center [631, 26] width 146 height 15
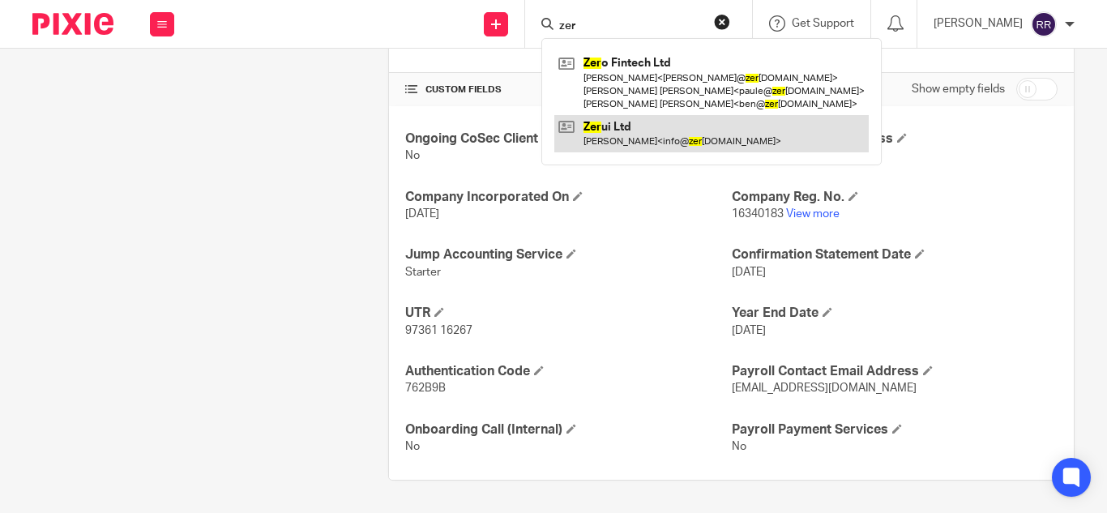
type input "zer"
click at [559, 121] on link at bounding box center [711, 133] width 314 height 37
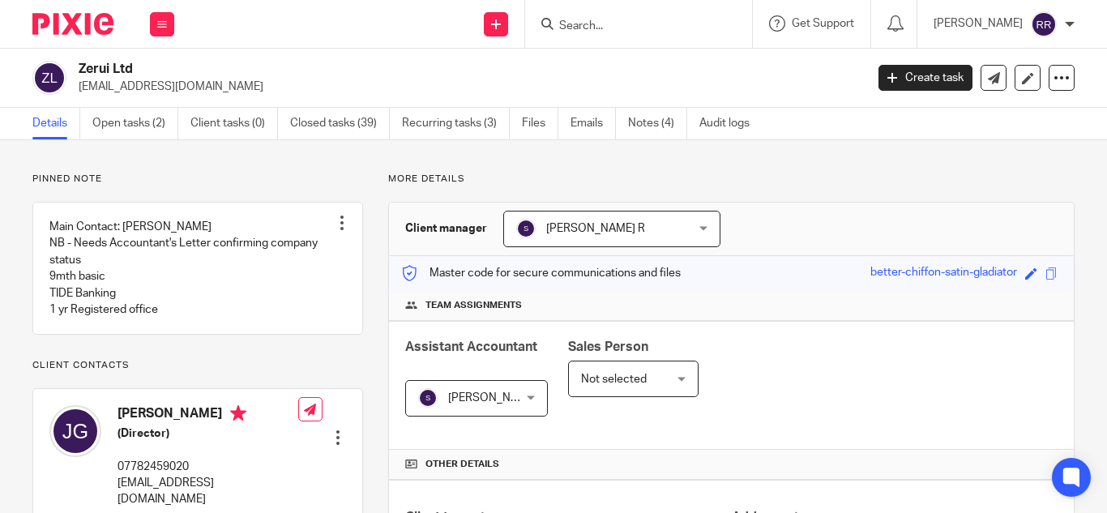
scroll to position [554, 0]
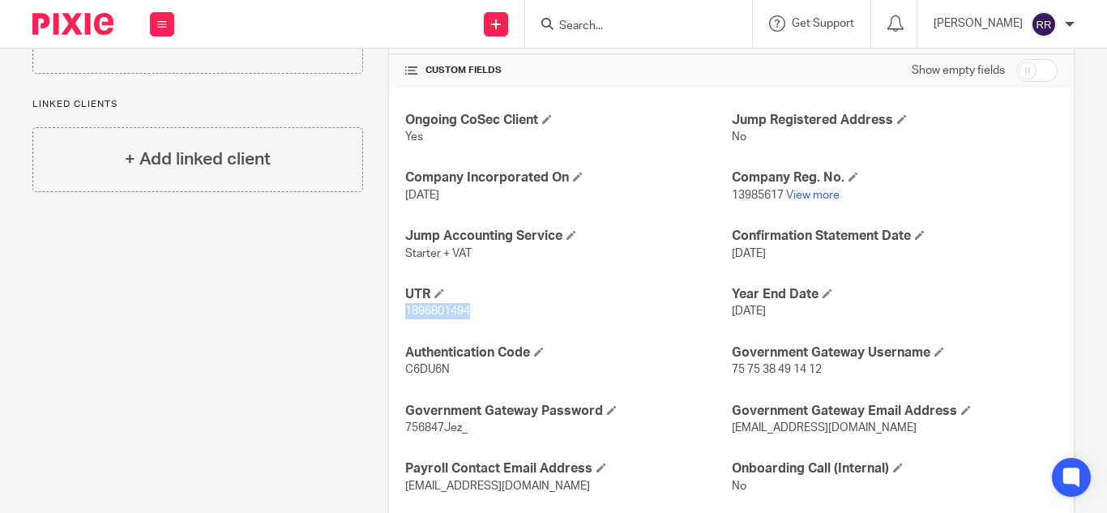
click at [367, 314] on div "More details Client manager [PERSON_NAME] R [PERSON_NAME] A Abinandhana P.K [PE…" at bounding box center [719, 98] width 712 height 960
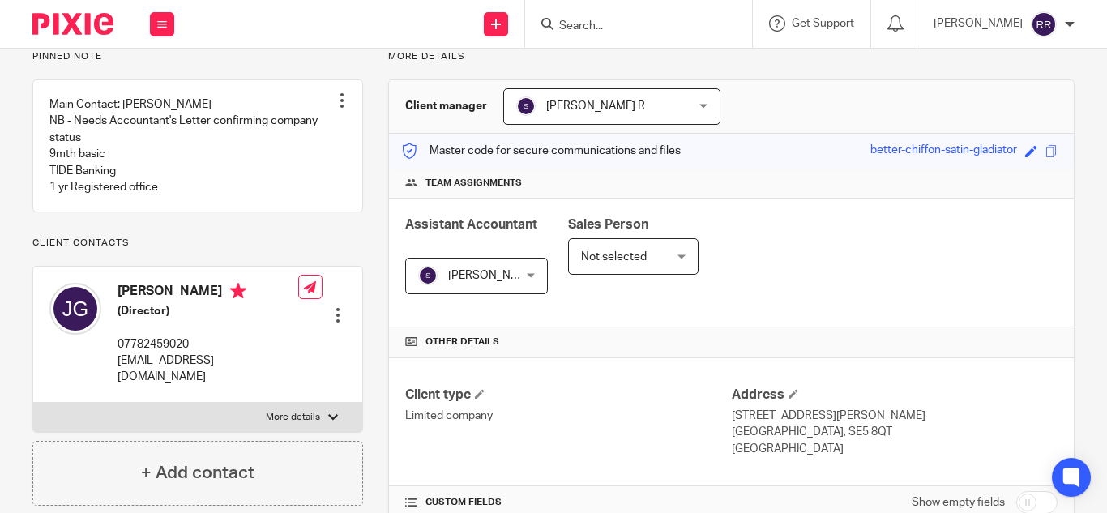
scroll to position [55, 0]
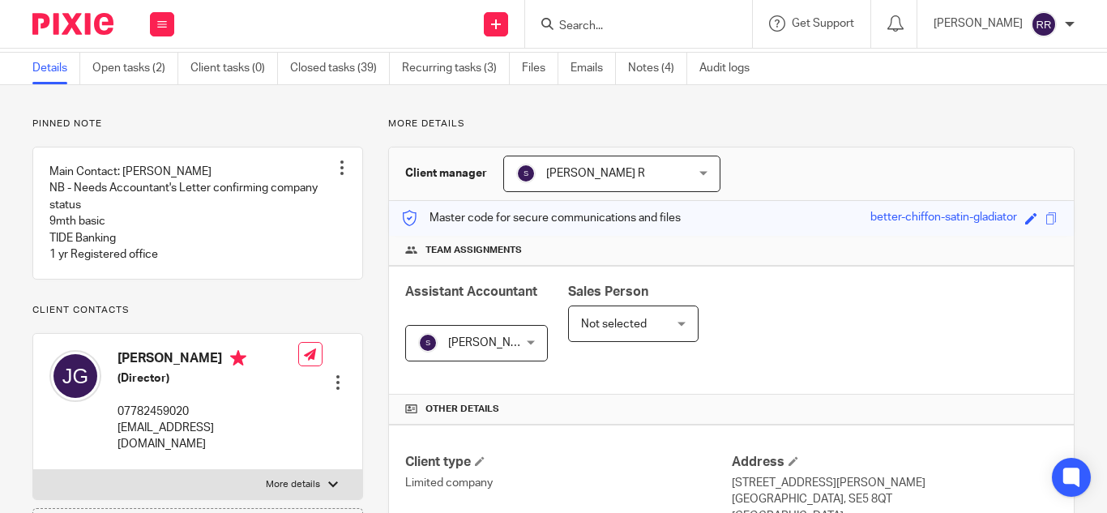
click at [558, 19] on input "Search" at bounding box center [631, 26] width 146 height 15
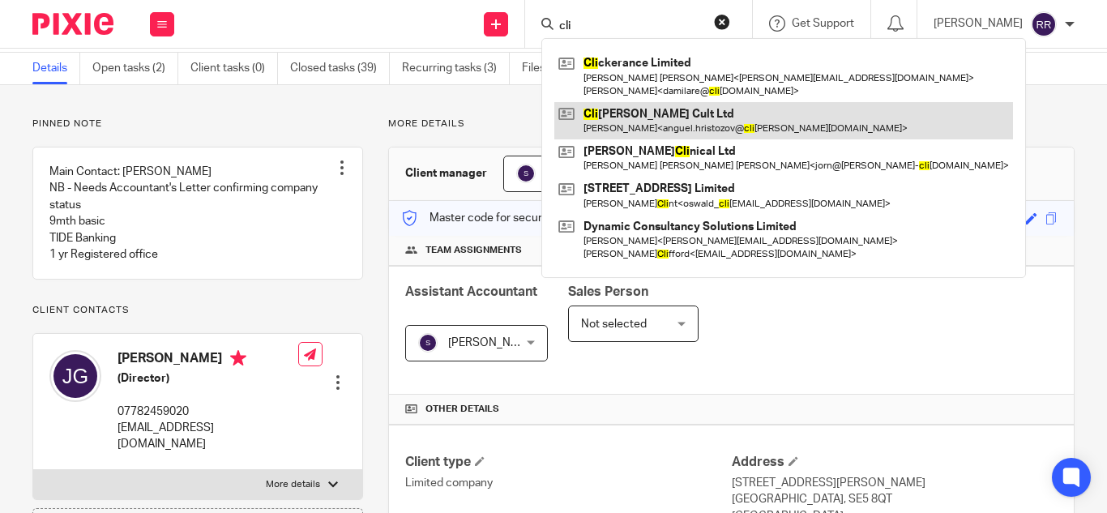
type input "cli"
click at [578, 104] on link at bounding box center [783, 120] width 459 height 37
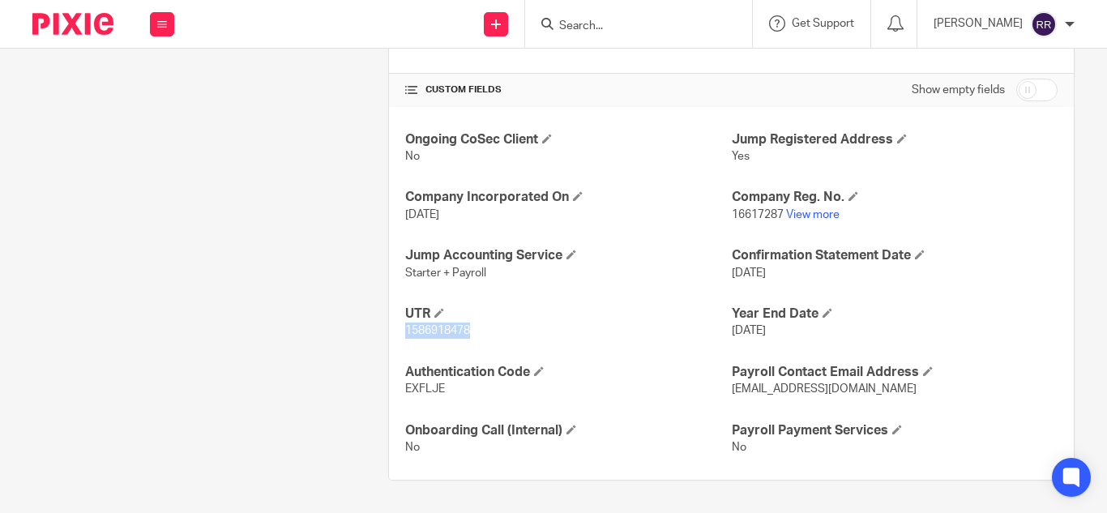
drag, startPoint x: 469, startPoint y: 331, endPoint x: 399, endPoint y: 331, distance: 70.5
click at [399, 331] on div "Ongoing CoSec Client No Jump Registered Address Yes Company Incorporated On [DA…" at bounding box center [731, 294] width 685 height 374
copy span "1586918478"
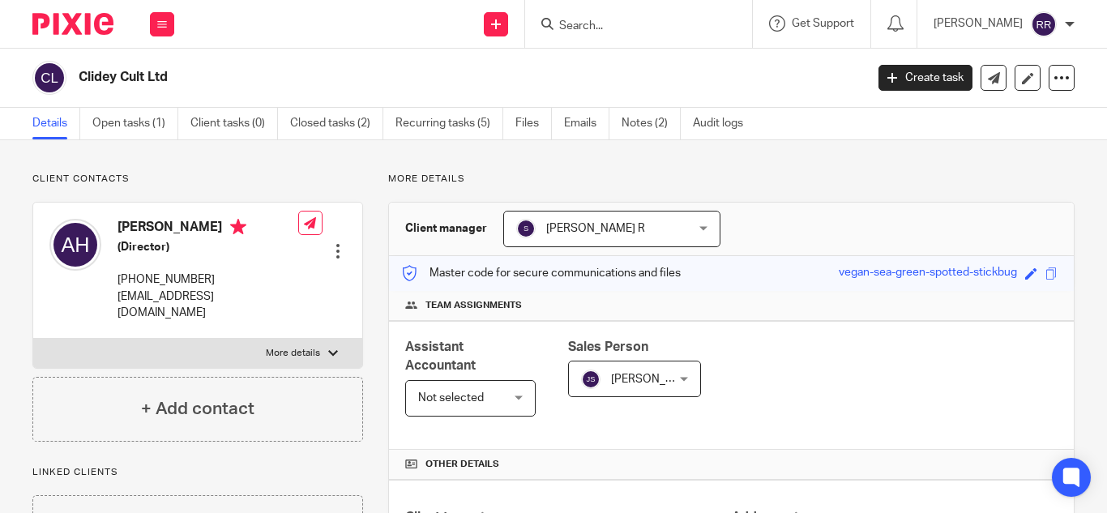
click at [558, 22] on input "Search" at bounding box center [631, 26] width 146 height 15
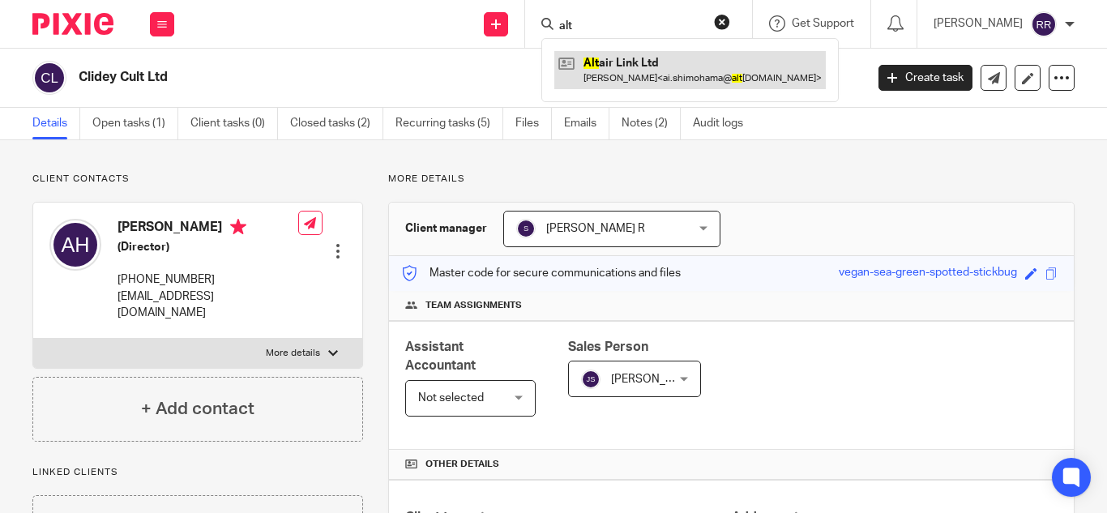
type input "alt"
click at [607, 65] on link at bounding box center [690, 69] width 272 height 37
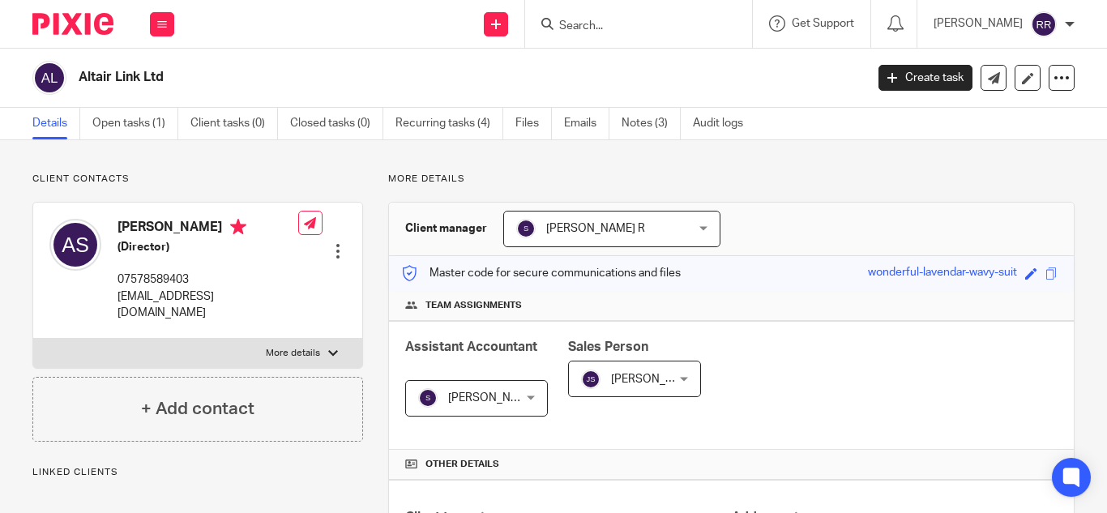
scroll to position [535, 0]
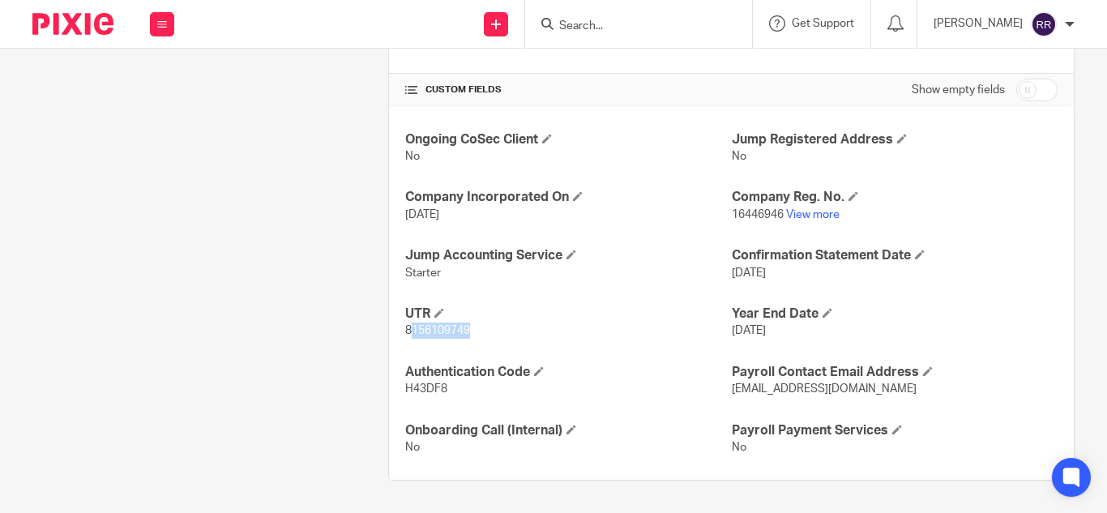
drag, startPoint x: 0, startPoint y: 0, endPoint x: 404, endPoint y: 338, distance: 527.0
click at [405, 338] on p "8156109749" at bounding box center [568, 331] width 326 height 16
copy span "8156109749"
